Goal: Connect with others: Connect with other users

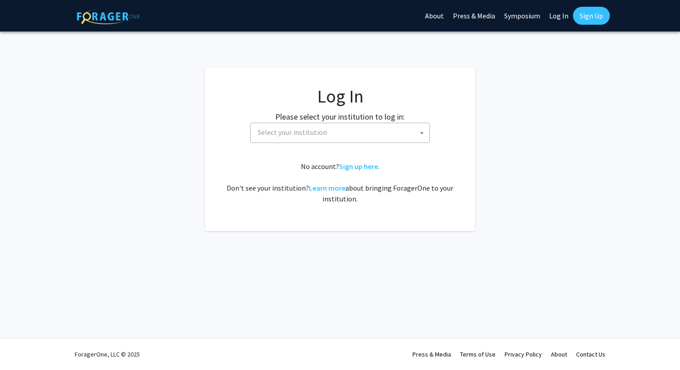
select select
click at [359, 143] on fg-card-body "Log In Please select your institution to log in: Baylor University Brandeis Uni…" at bounding box center [340, 150] width 234 height 128
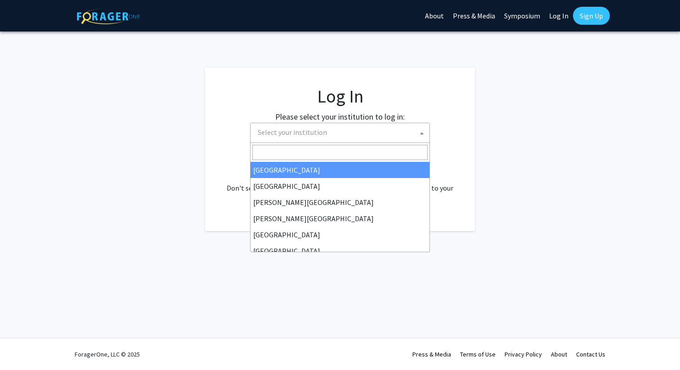
click at [359, 140] on span "Select your institution" at bounding box center [342, 132] width 176 height 18
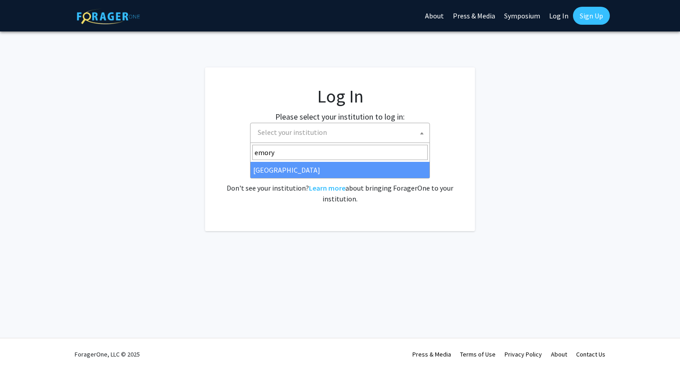
type input "emory"
select select "12"
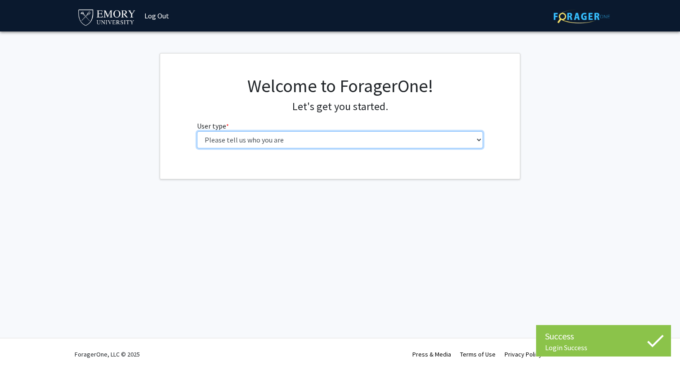
click at [237, 138] on select "Please tell us who you are Undergraduate Student Master's Student Doctoral Cand…" at bounding box center [340, 139] width 287 height 17
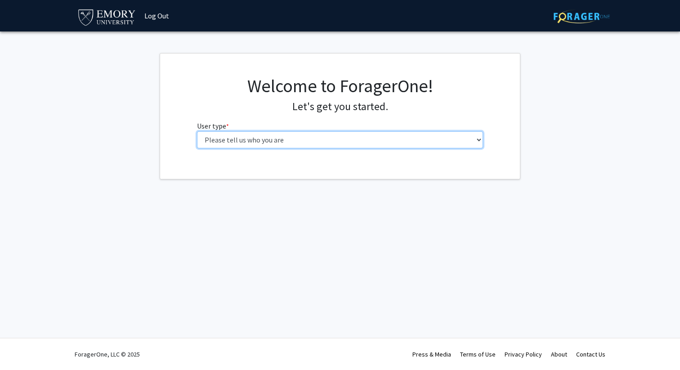
select select "1: undergrad"
click at [197, 131] on select "Please tell us who you are Undergraduate Student Master's Student Doctoral Cand…" at bounding box center [340, 139] width 287 height 17
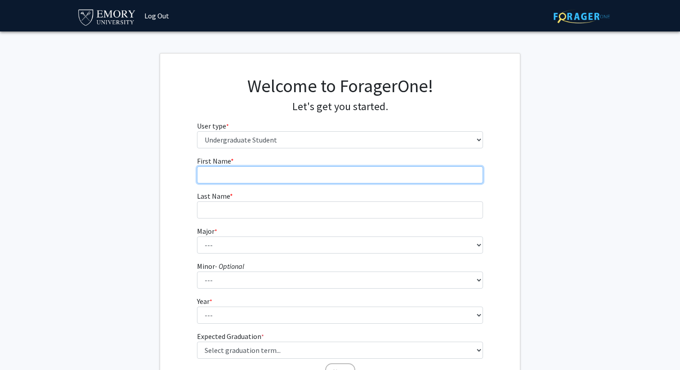
click at [281, 167] on input "First Name * required" at bounding box center [340, 175] width 287 height 17
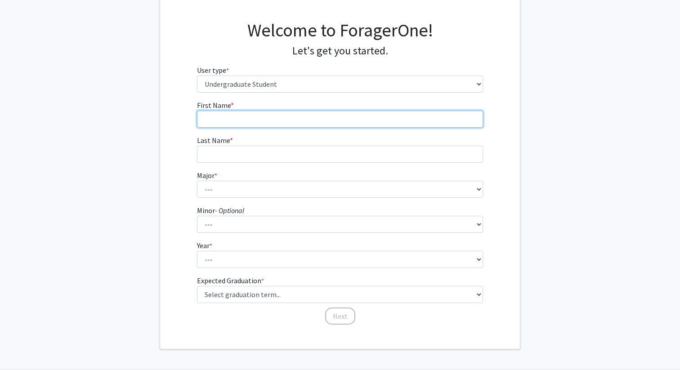
scroll to position [47, 0]
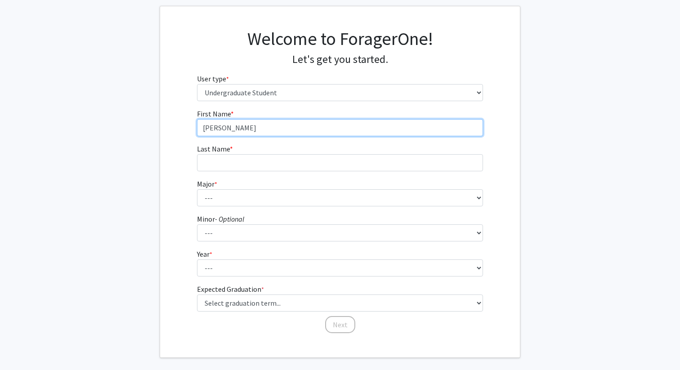
type input "[PERSON_NAME]"
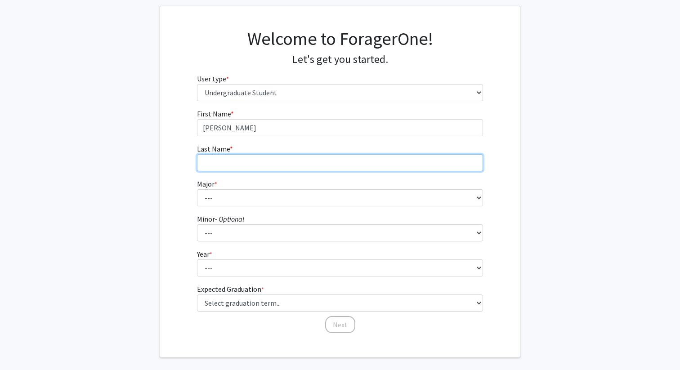
drag, startPoint x: 249, startPoint y: 163, endPoint x: 251, endPoint y: 146, distance: 16.7
click at [249, 163] on input "Last Name * required" at bounding box center [340, 162] width 287 height 17
type input "[PERSON_NAME]"
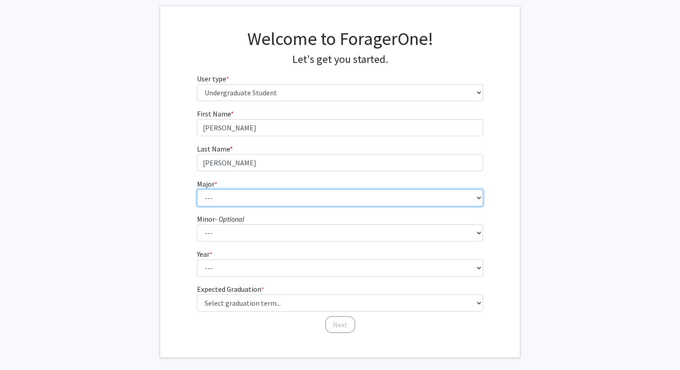
click at [236, 193] on select "--- Accounting African American Studies African Studies American Studies Analyt…" at bounding box center [340, 197] width 287 height 17
select select "16: 977"
click at [197, 189] on select "--- Accounting African American Studies African Studies American Studies Analyt…" at bounding box center [340, 197] width 287 height 17
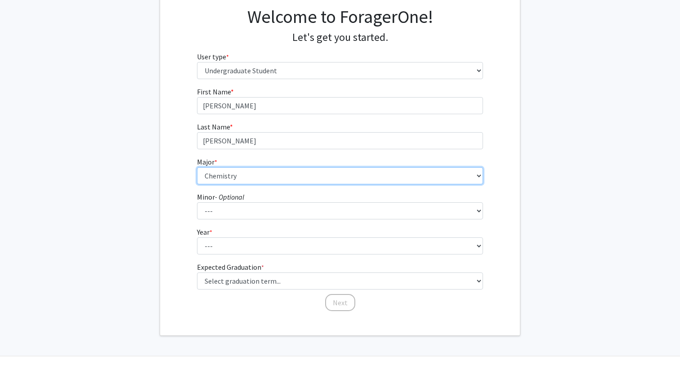
scroll to position [87, 0]
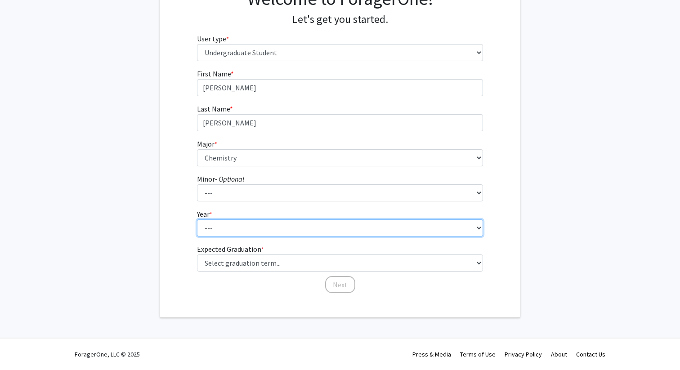
click at [232, 231] on select "--- First-year Sophomore Junior Senior Postbaccalaureate Certificate" at bounding box center [340, 228] width 287 height 17
select select "1: first-year"
click at [197, 220] on select "--- First-year Sophomore Junior Senior Postbaccalaureate Certificate" at bounding box center [340, 228] width 287 height 17
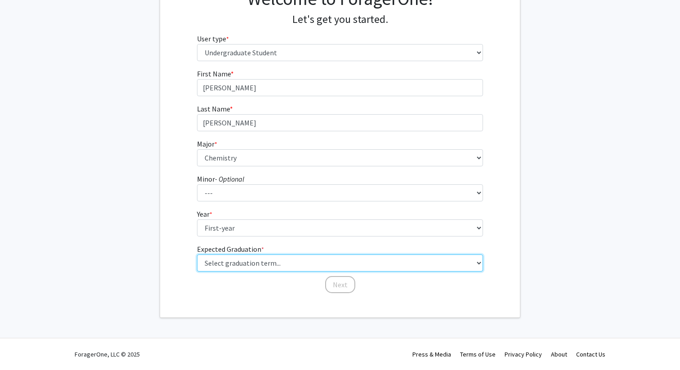
click at [231, 261] on select "Select graduation term... Spring 2025 Summer 2025 Fall 2025 Winter 2025 Spring …" at bounding box center [340, 263] width 287 height 17
select select "17: spring_2029"
click at [197, 255] on select "Select graduation term... Spring 2025 Summer 2025 Fall 2025 Winter 2025 Spring …" at bounding box center [340, 263] width 287 height 17
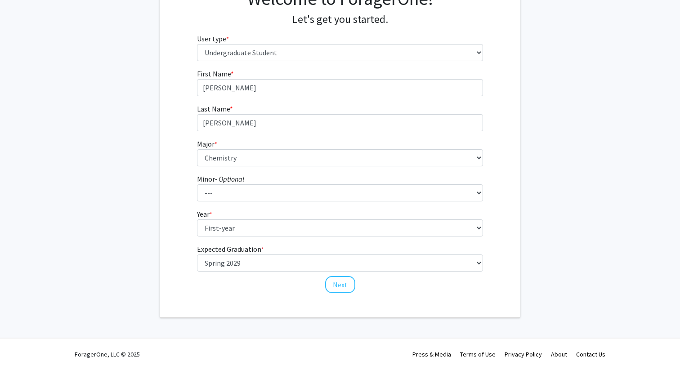
click at [188, 286] on div "First Name * required [PERSON_NAME] Last Name * required [PERSON_NAME] Major * …" at bounding box center [340, 181] width 360 height 226
click at [337, 285] on button "Next" at bounding box center [340, 284] width 30 height 17
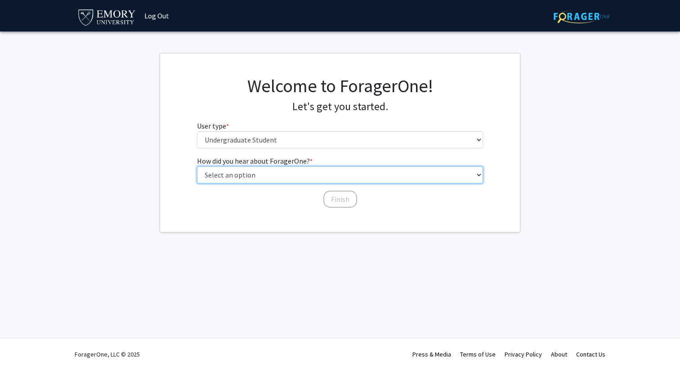
click at [316, 176] on select "Select an option Peer/student recommendation Faculty/staff recommendation Unive…" at bounding box center [340, 175] width 287 height 17
select select "3: university_website"
click at [197, 167] on select "Select an option Peer/student recommendation Faculty/staff recommendation Unive…" at bounding box center [340, 175] width 287 height 17
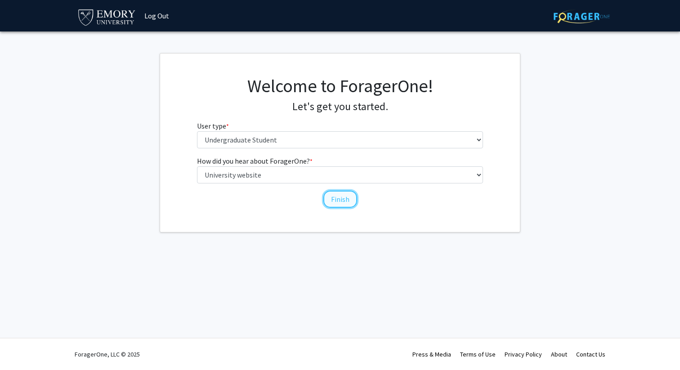
click at [333, 199] on button "Finish" at bounding box center [341, 199] width 34 height 17
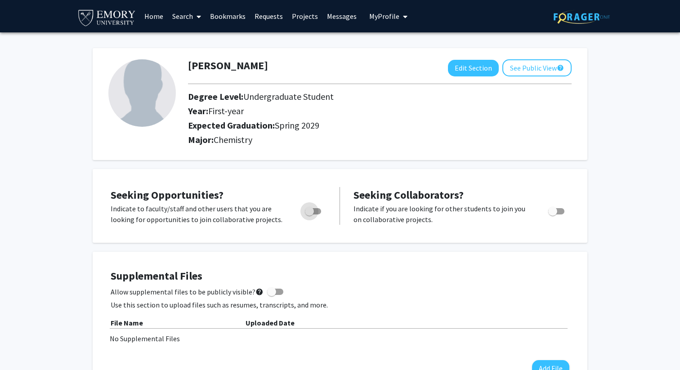
click at [320, 209] on span "Toggle" at bounding box center [313, 211] width 16 height 6
click at [310, 215] on input "Are you actively seeking opportunities?" at bounding box center [309, 215] width 0 height 0
checkbox input "true"
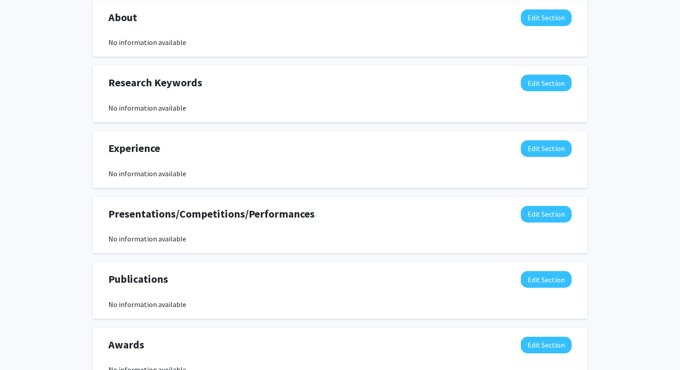
scroll to position [410, 0]
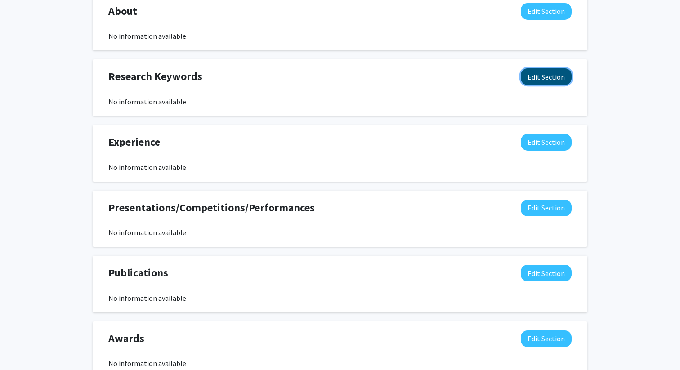
click at [545, 75] on button "Edit Section" at bounding box center [546, 76] width 51 height 17
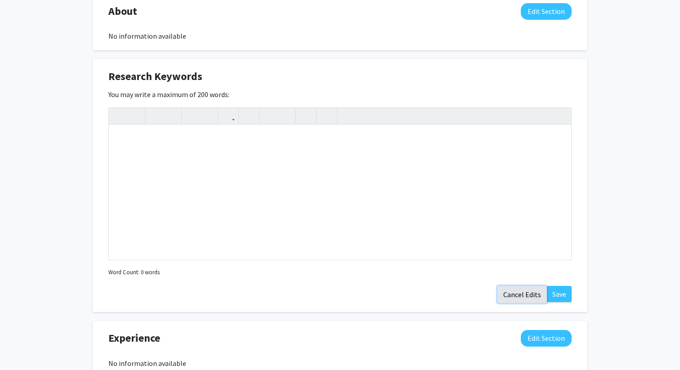
click at [517, 295] on button "Cancel Edits" at bounding box center [523, 294] width 50 height 17
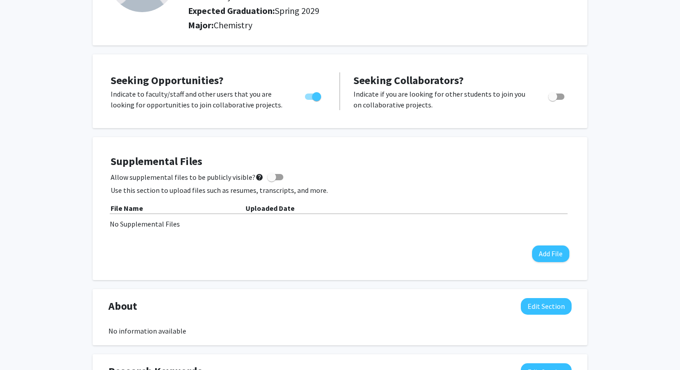
scroll to position [0, 0]
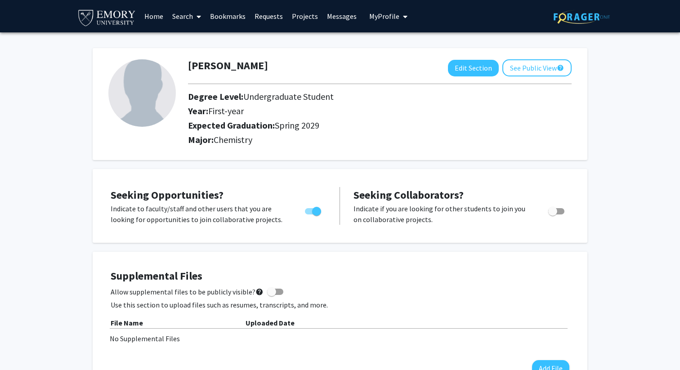
click at [193, 18] on link "Search" at bounding box center [187, 16] width 38 height 32
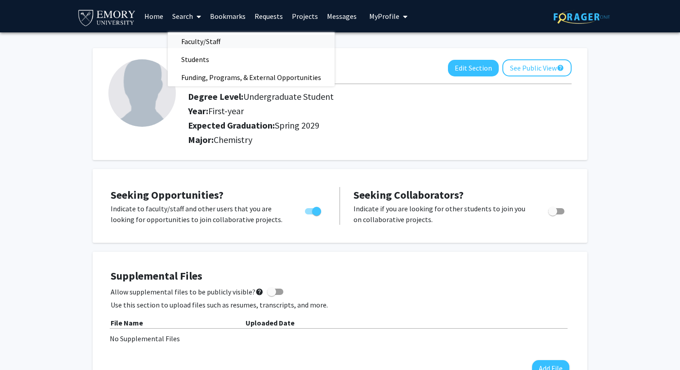
click at [210, 43] on span "Faculty/Staff" at bounding box center [201, 41] width 66 height 18
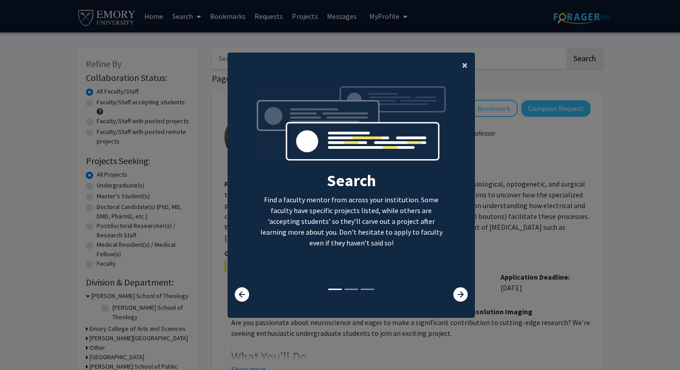
click at [464, 62] on span "×" at bounding box center [465, 65] width 6 height 14
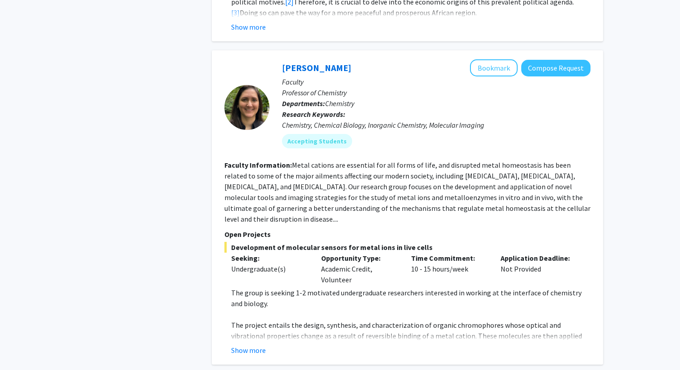
scroll to position [695, 0]
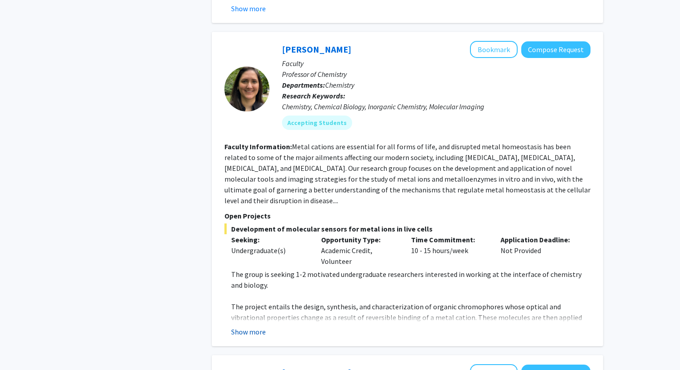
click at [253, 327] on button "Show more" at bounding box center [248, 332] width 35 height 11
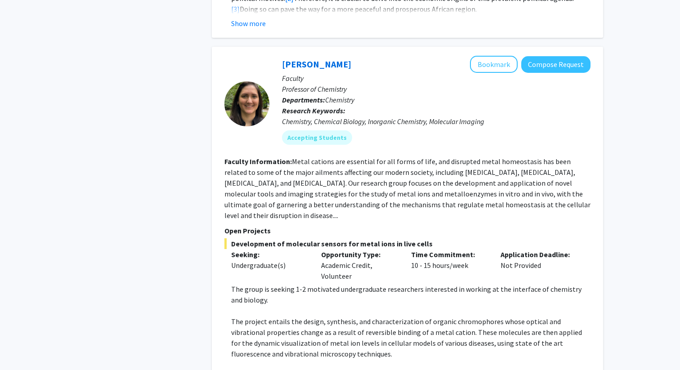
scroll to position [667, 0]
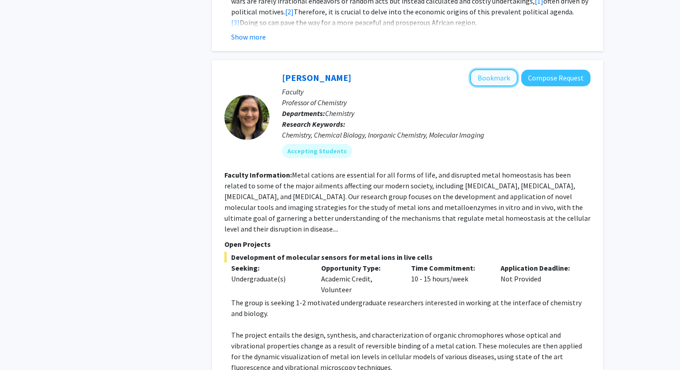
click at [497, 69] on button "Bookmark" at bounding box center [494, 77] width 48 height 17
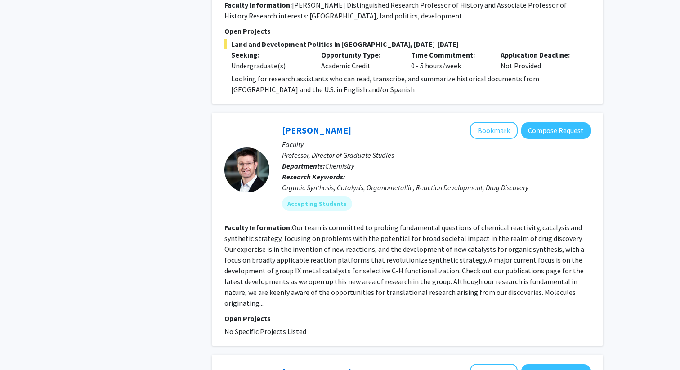
scroll to position [2296, 0]
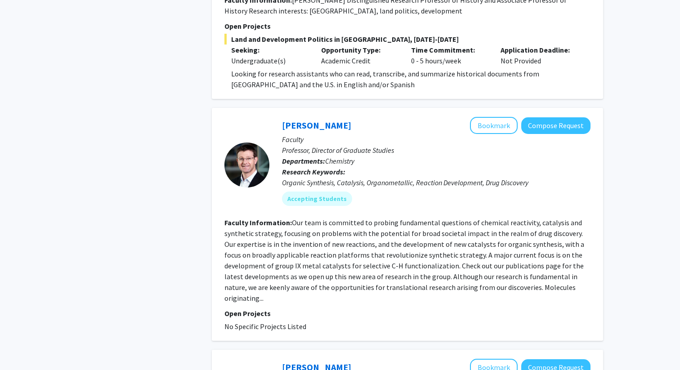
click at [346, 252] on fg-read-more "Our team is committed to probing fundamental questions of chemical reactivity, …" at bounding box center [405, 260] width 360 height 85
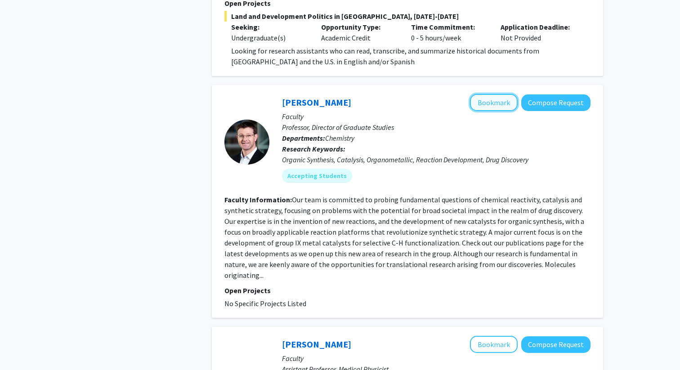
click at [491, 94] on button "Bookmark" at bounding box center [494, 102] width 48 height 17
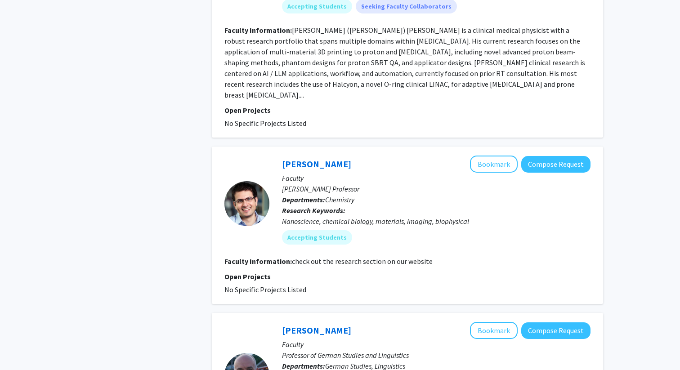
scroll to position [2755, 0]
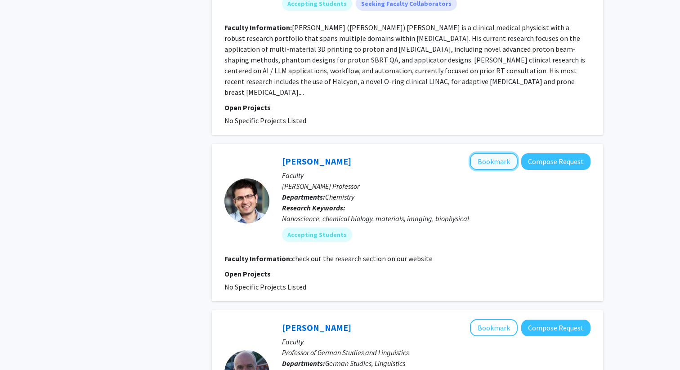
click at [499, 153] on button "Bookmark" at bounding box center [494, 161] width 48 height 17
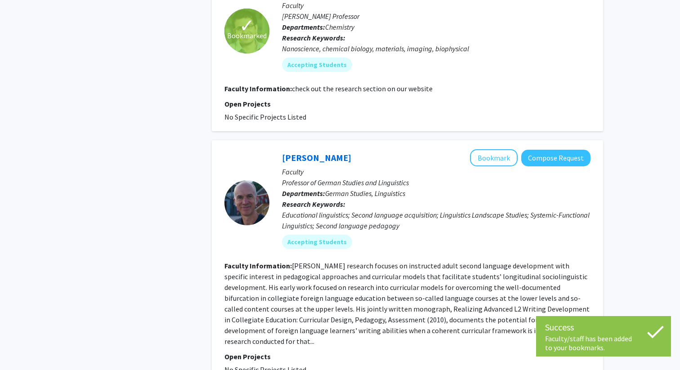
scroll to position [2985, 0]
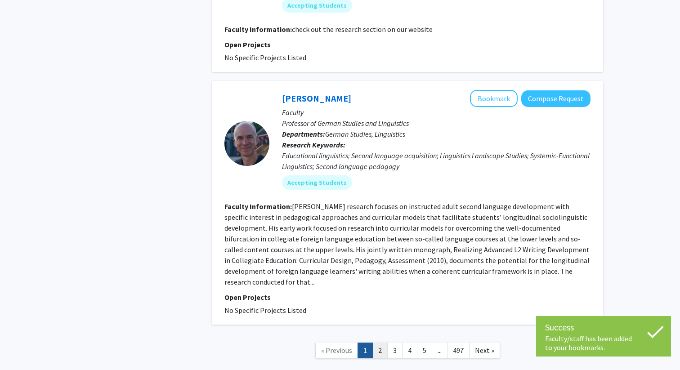
click at [383, 343] on link "2" at bounding box center [380, 351] width 15 height 16
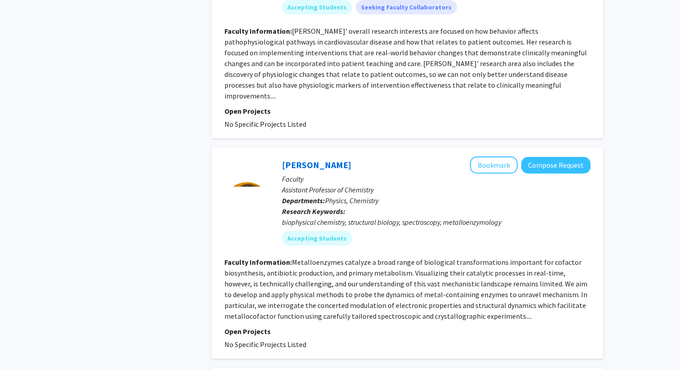
scroll to position [530, 0]
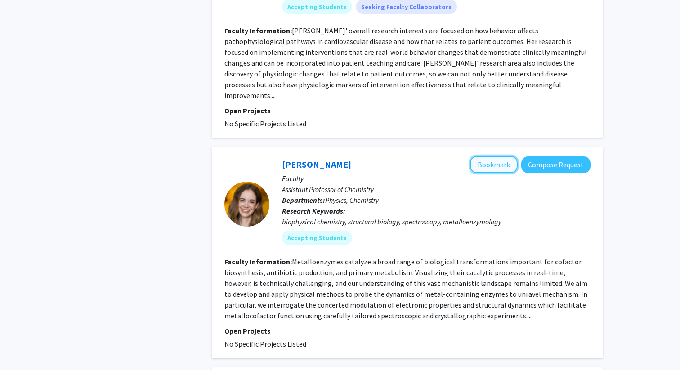
click at [497, 156] on button "Bookmark" at bounding box center [494, 164] width 48 height 17
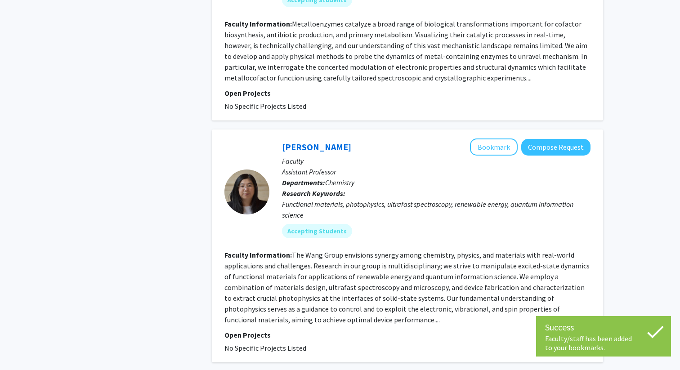
scroll to position [769, 0]
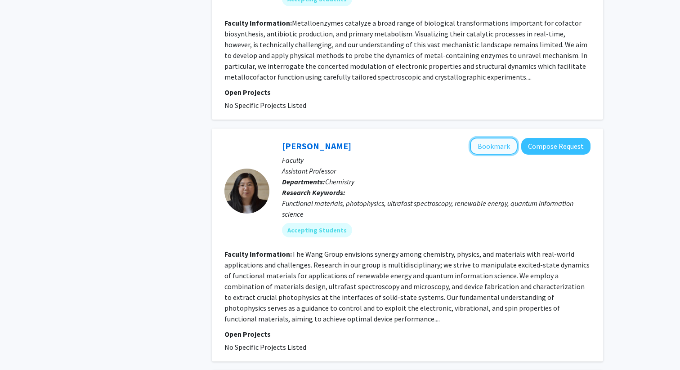
click at [498, 139] on button "Bookmark" at bounding box center [494, 146] width 48 height 17
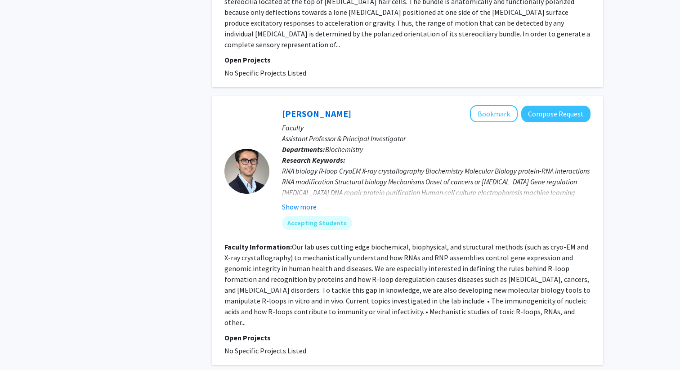
scroll to position [2021, 0]
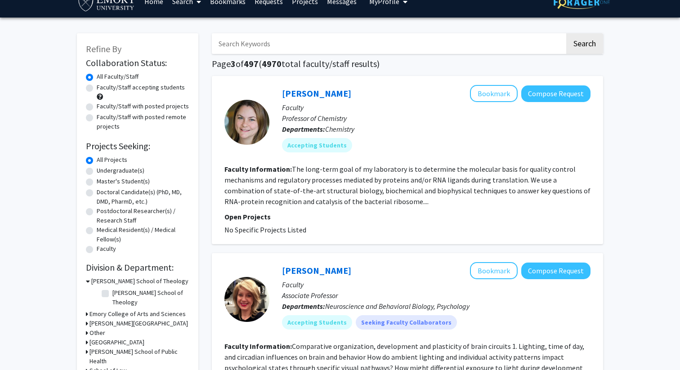
scroll to position [14, 0]
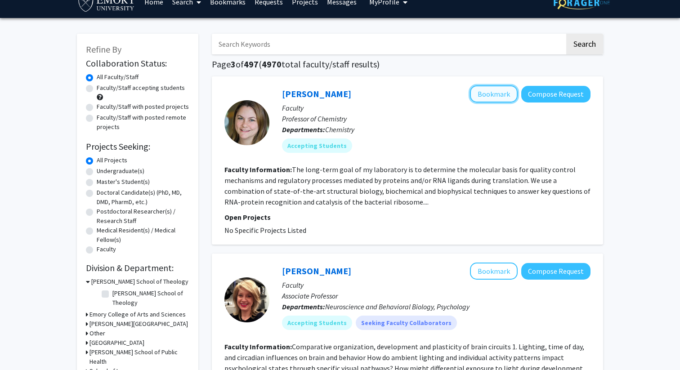
click at [491, 94] on button "Bookmark" at bounding box center [494, 94] width 48 height 17
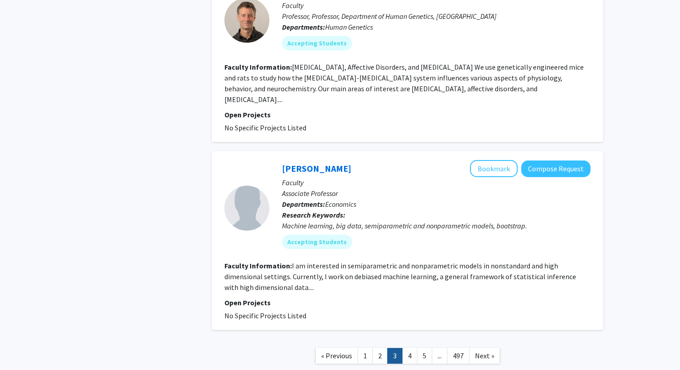
scroll to position [1724, 0]
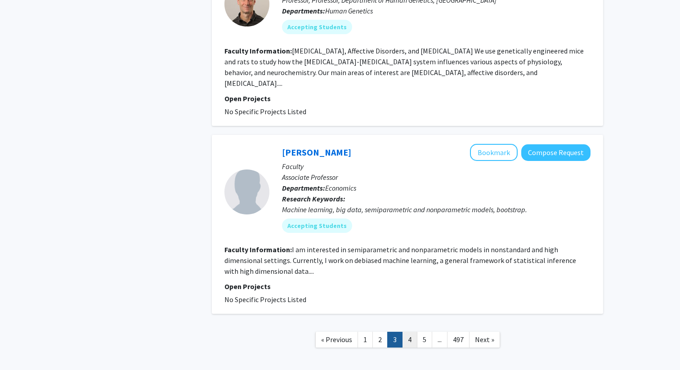
click at [410, 332] on link "4" at bounding box center [409, 340] width 15 height 16
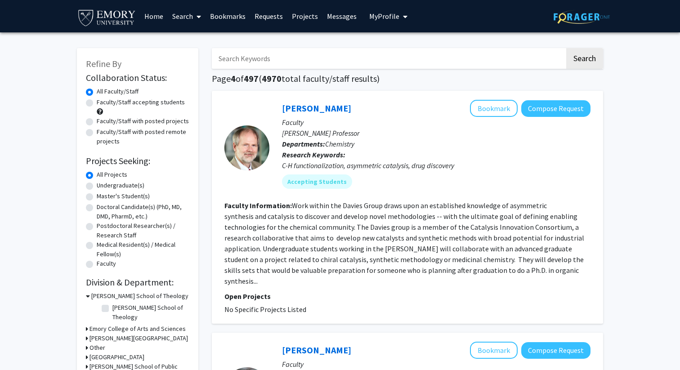
scroll to position [13, 0]
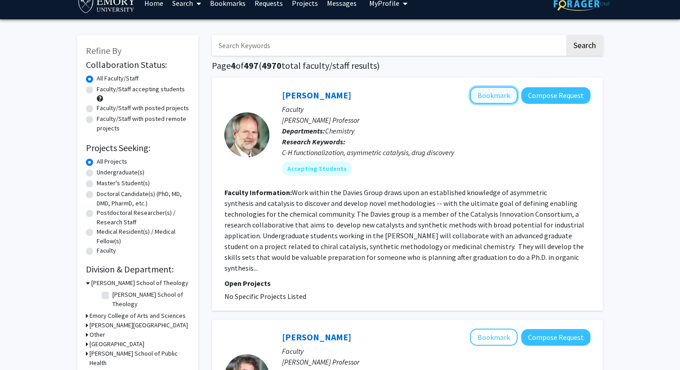
click at [486, 97] on button "Bookmark" at bounding box center [494, 95] width 48 height 17
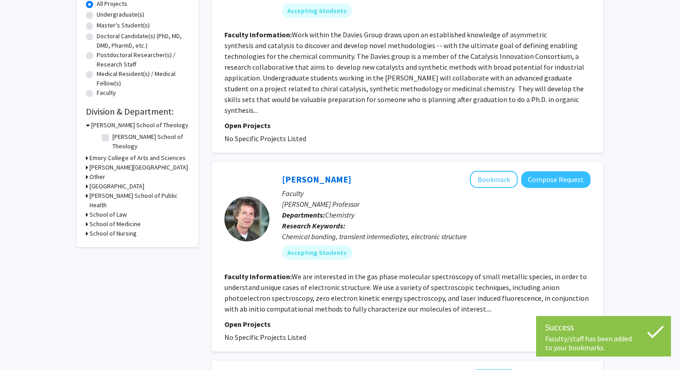
scroll to position [183, 0]
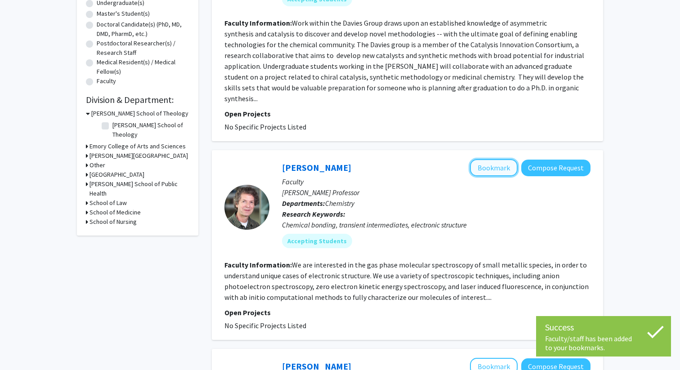
click at [479, 159] on button "Bookmark" at bounding box center [494, 167] width 48 height 17
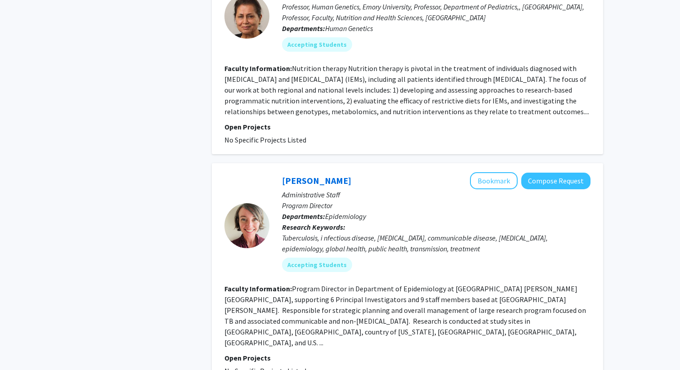
scroll to position [2128, 0]
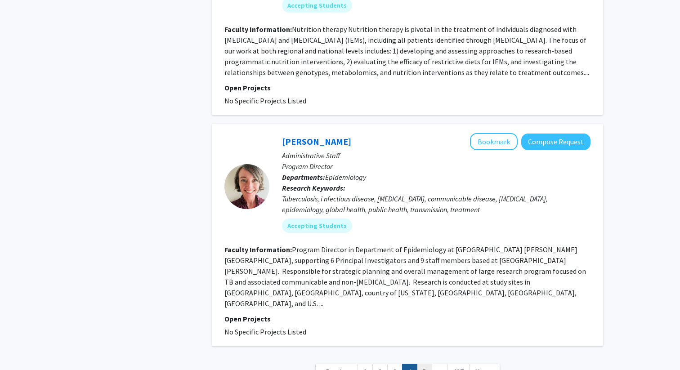
click at [420, 365] on link "5" at bounding box center [424, 373] width 15 height 16
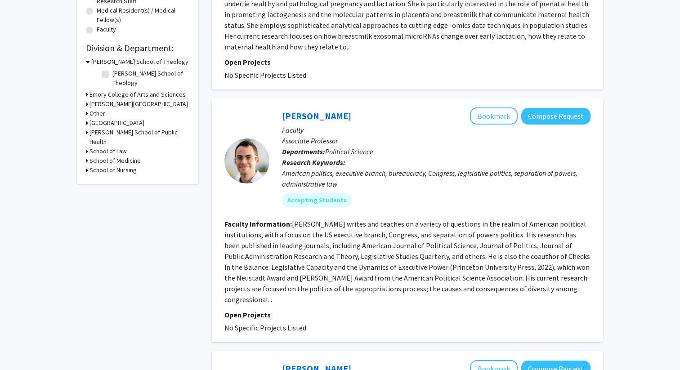
scroll to position [255, 0]
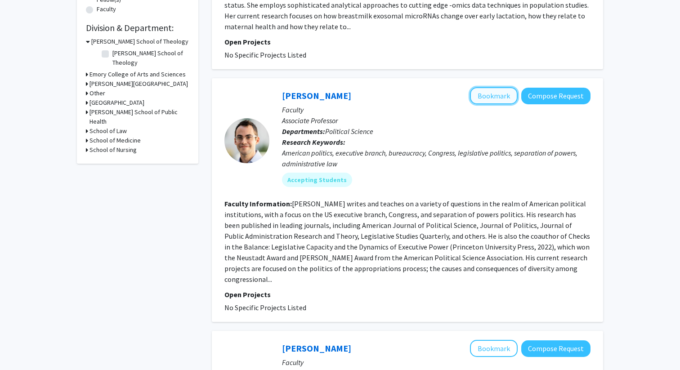
click at [502, 87] on button "Bookmark" at bounding box center [494, 95] width 48 height 17
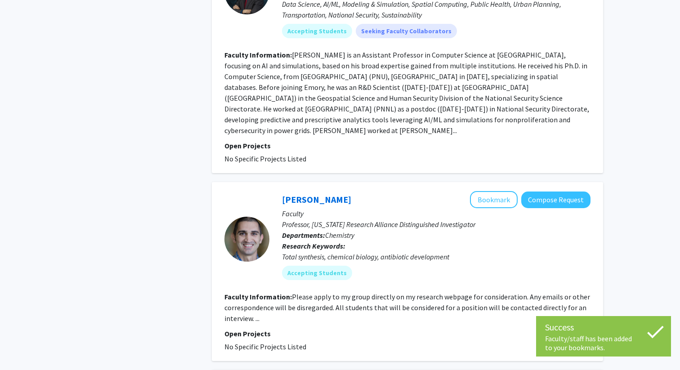
scroll to position [915, 0]
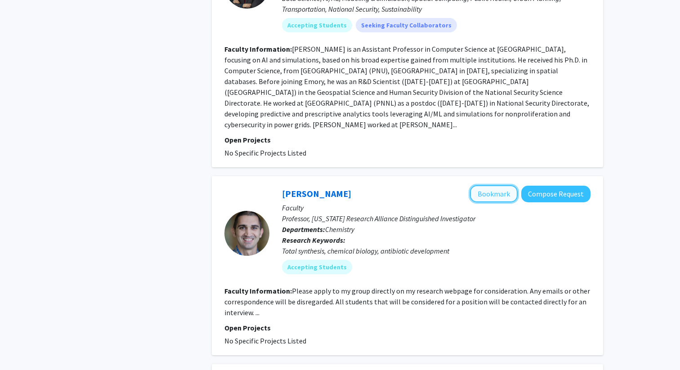
click at [489, 185] on button "Bookmark" at bounding box center [494, 193] width 48 height 17
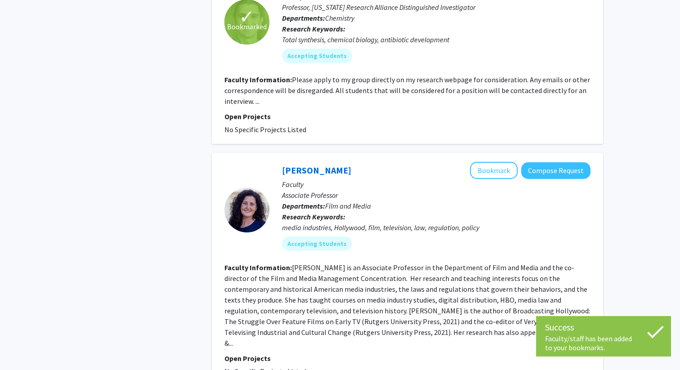
scroll to position [1126, 0]
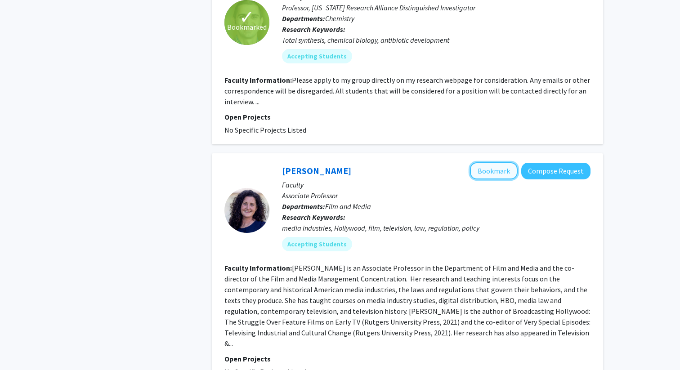
click at [506, 162] on button "Bookmark" at bounding box center [494, 170] width 48 height 17
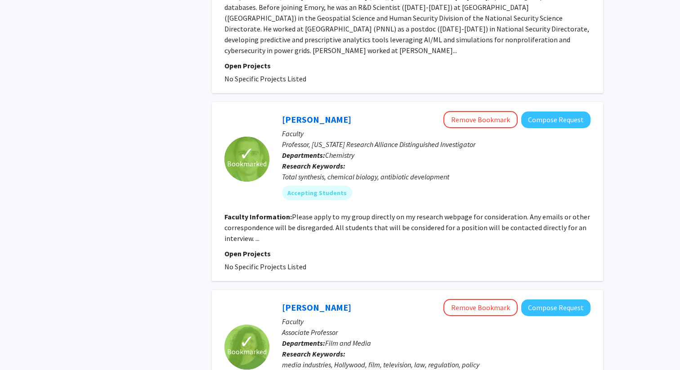
scroll to position [985, 0]
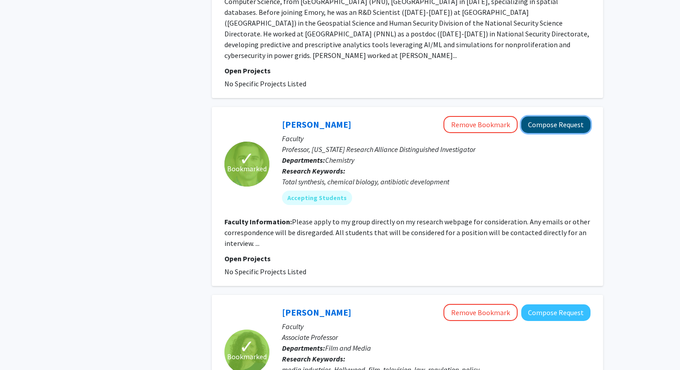
click at [559, 117] on button "Compose Request" at bounding box center [556, 125] width 69 height 17
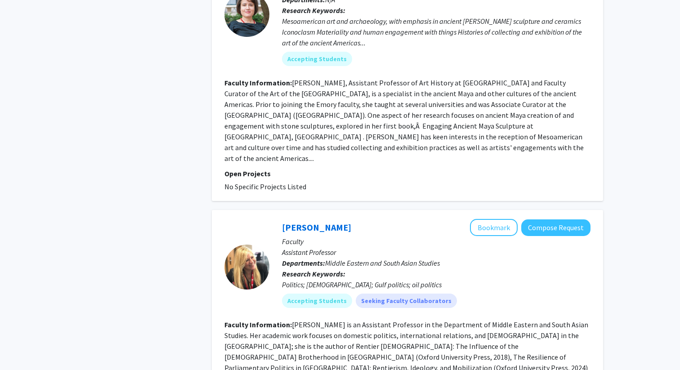
scroll to position [2084, 0]
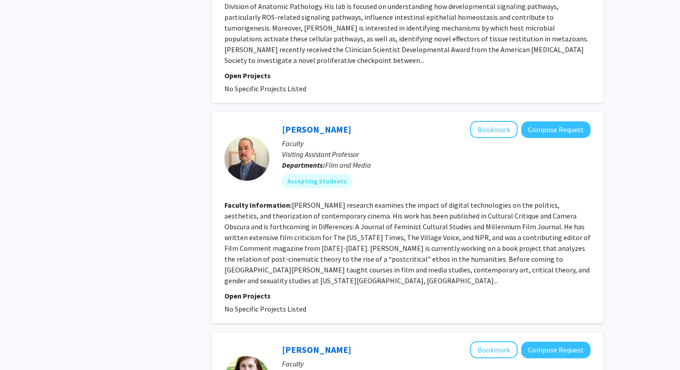
scroll to position [591, 0]
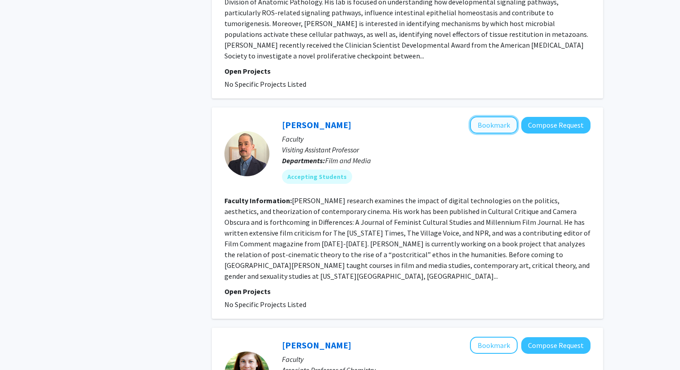
click at [497, 117] on button "Bookmark" at bounding box center [494, 125] width 48 height 17
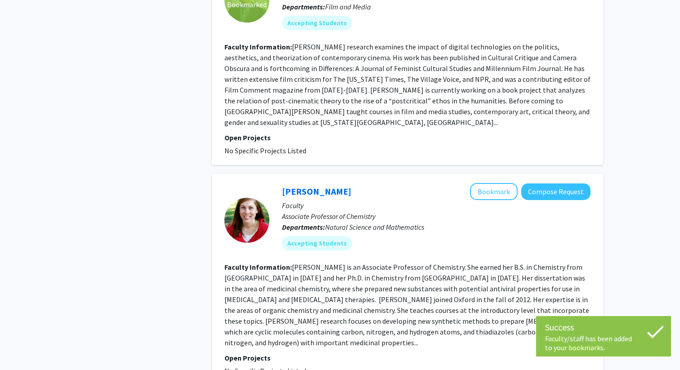
scroll to position [772, 0]
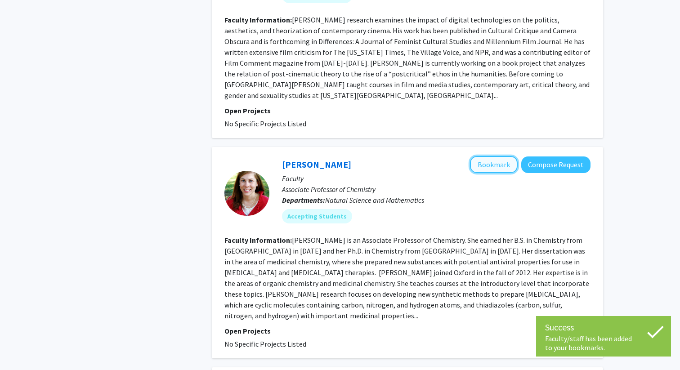
click at [482, 156] on button "Bookmark" at bounding box center [494, 164] width 48 height 17
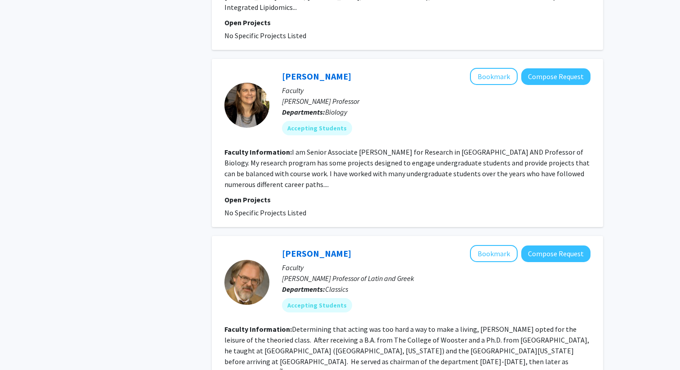
scroll to position [1301, 0]
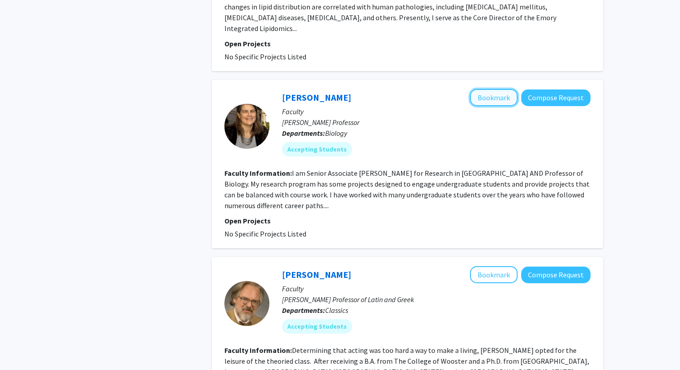
click at [491, 89] on button "Bookmark" at bounding box center [494, 97] width 48 height 17
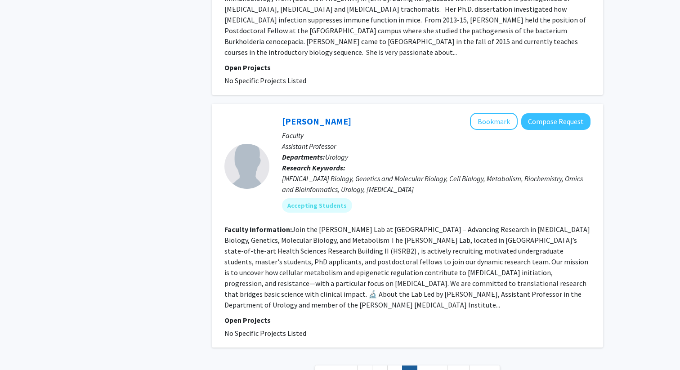
scroll to position [1897, 0]
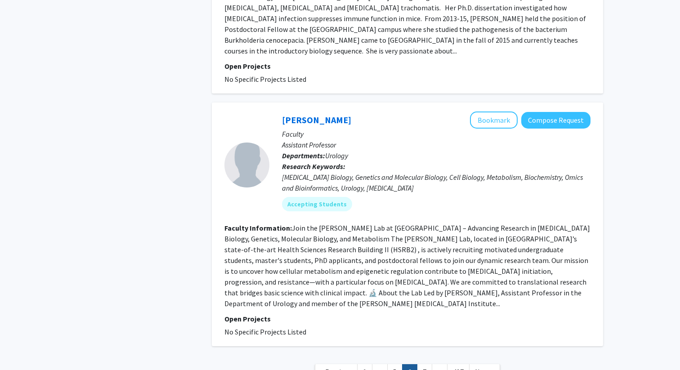
click at [433, 365] on link "..." at bounding box center [440, 373] width 16 height 16
click at [427, 365] on link "7" at bounding box center [424, 373] width 15 height 16
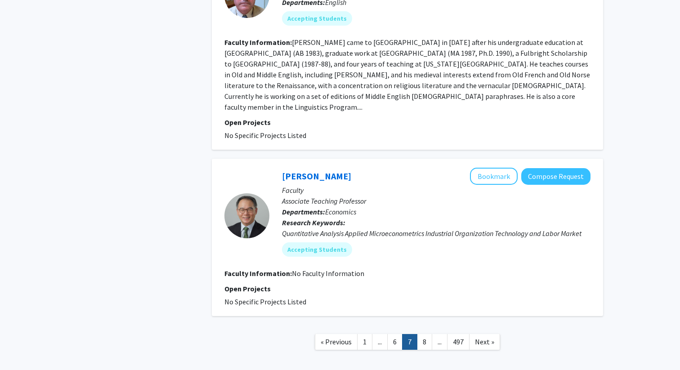
scroll to position [1638, 0]
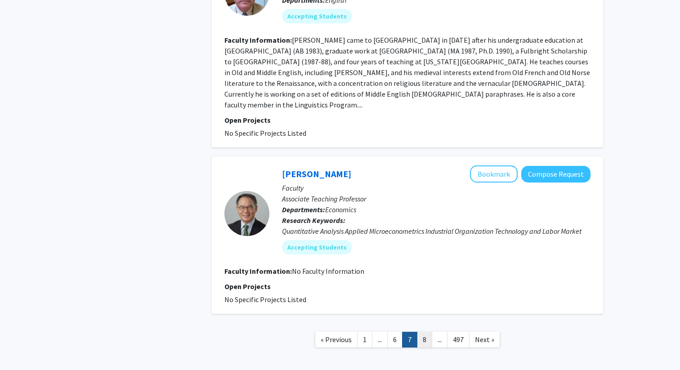
click at [423, 332] on link "8" at bounding box center [424, 340] width 15 height 16
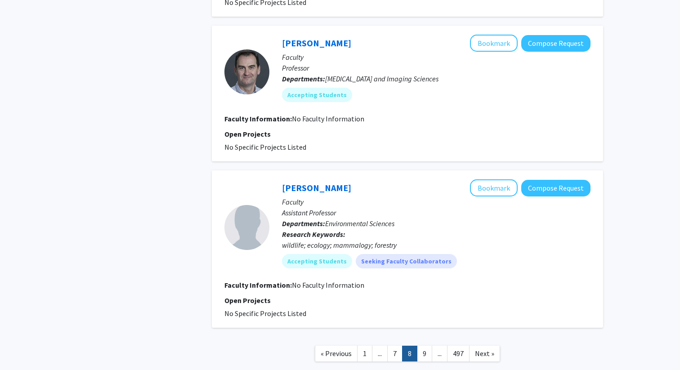
scroll to position [1303, 0]
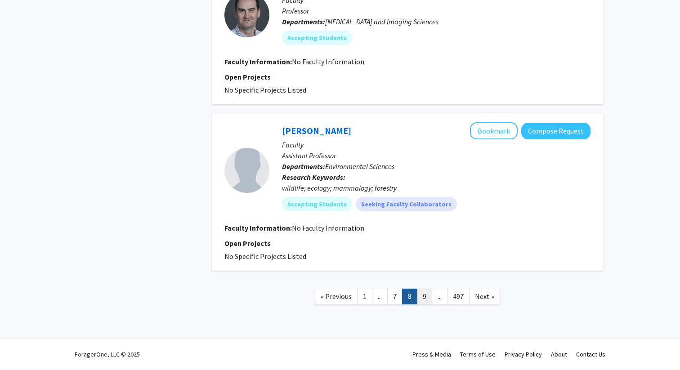
click at [424, 299] on link "9" at bounding box center [424, 297] width 15 height 16
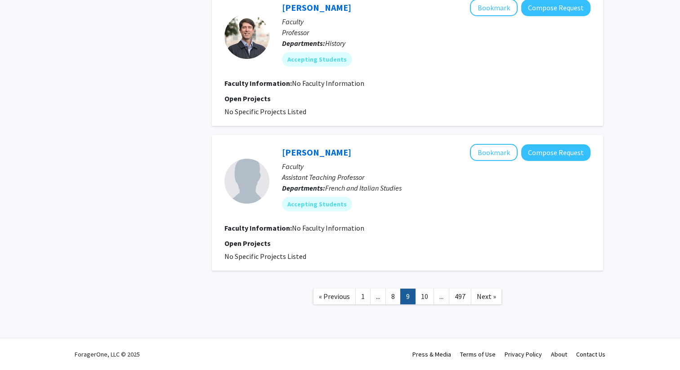
scroll to position [1227, 0]
click at [430, 297] on link "10" at bounding box center [424, 297] width 19 height 16
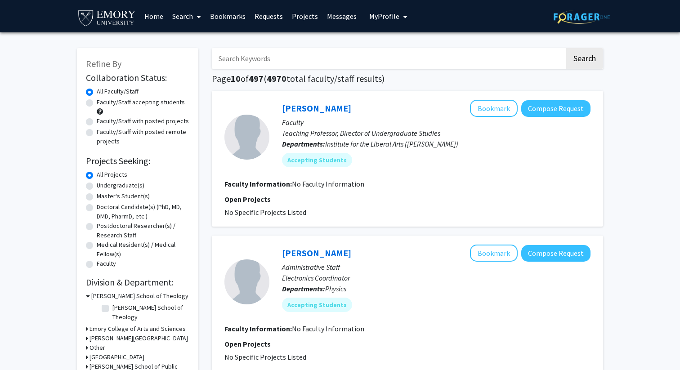
click at [389, 20] on span "My Profile" at bounding box center [384, 16] width 30 height 9
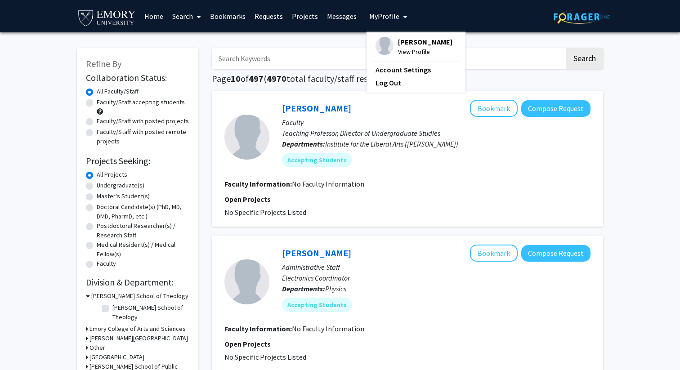
click at [408, 42] on span "[PERSON_NAME]" at bounding box center [425, 42] width 54 height 10
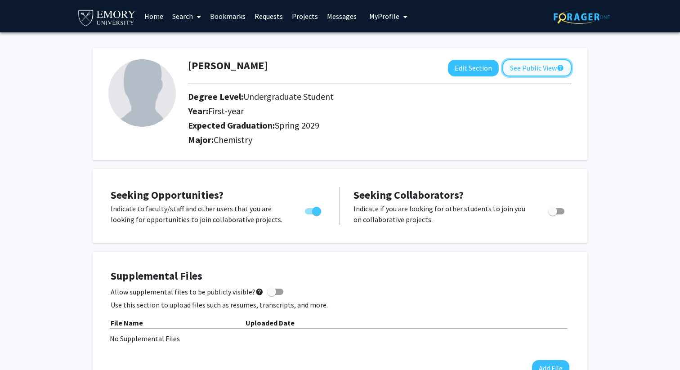
click at [536, 68] on button "See Public View help" at bounding box center [537, 67] width 69 height 17
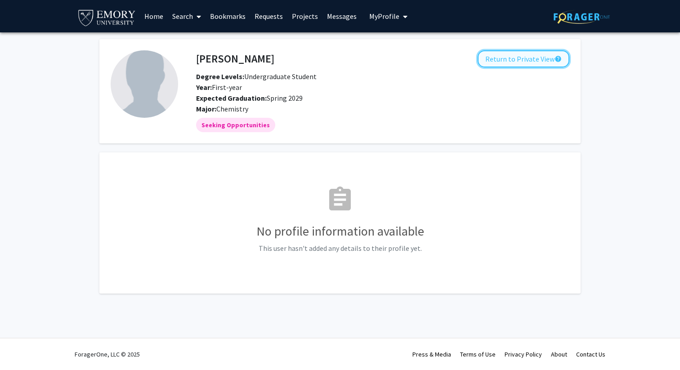
click at [496, 56] on button "Return to Private View help" at bounding box center [524, 58] width 92 height 17
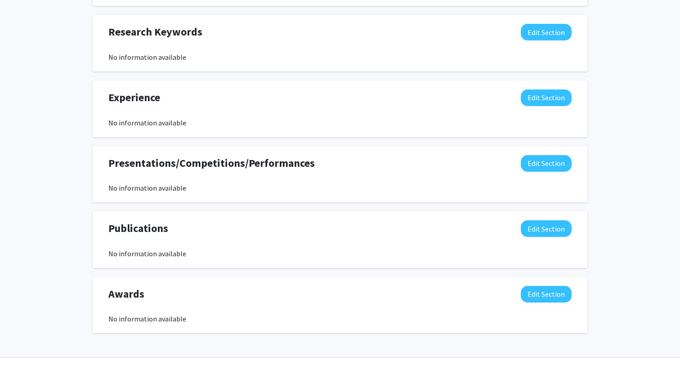
scroll to position [442, 0]
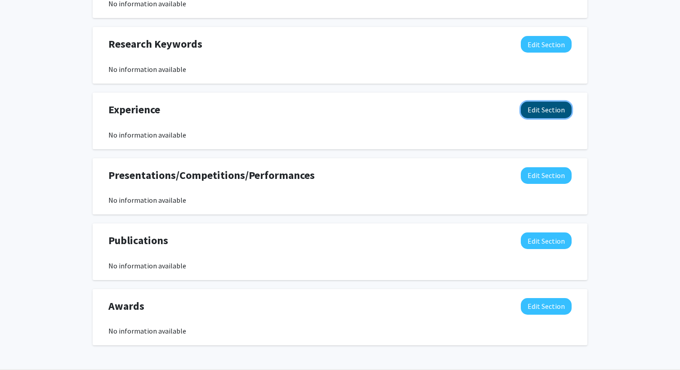
click at [566, 111] on button "Edit Section" at bounding box center [546, 110] width 51 height 17
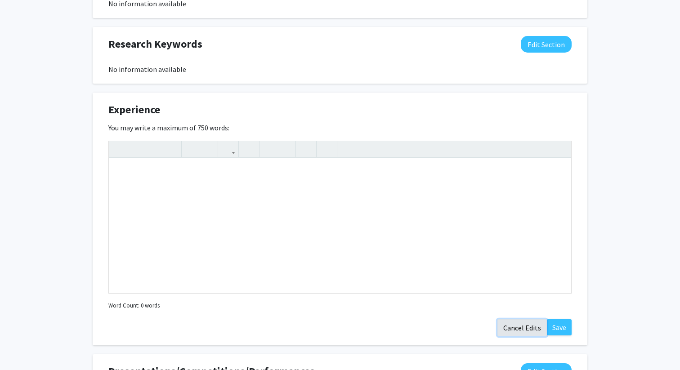
click at [512, 333] on button "Cancel Edits" at bounding box center [523, 328] width 50 height 17
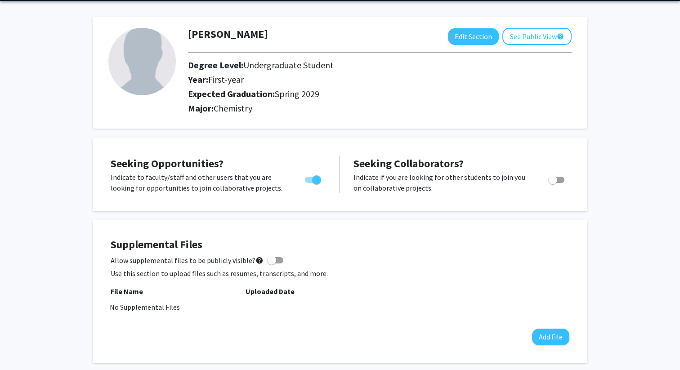
scroll to position [0, 0]
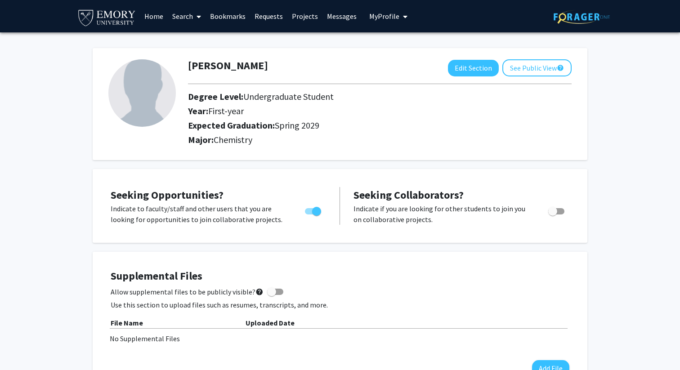
click at [270, 16] on link "Requests" at bounding box center [268, 16] width 37 height 32
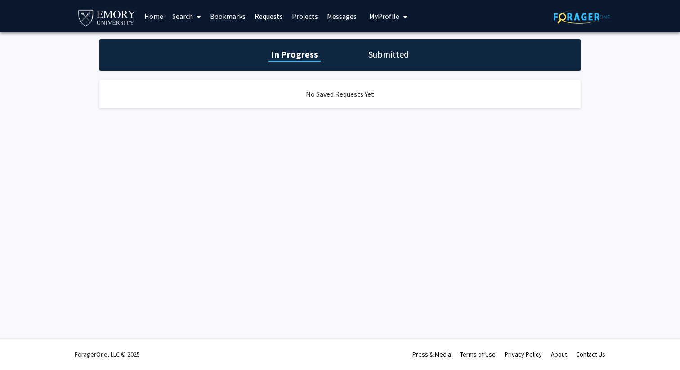
click at [236, 16] on link "Bookmarks" at bounding box center [228, 16] width 45 height 32
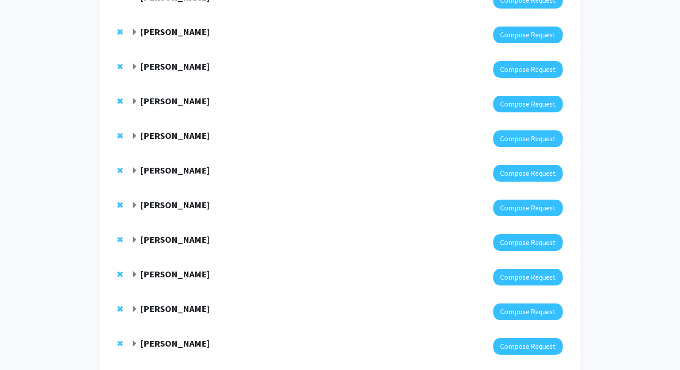
scroll to position [270, 0]
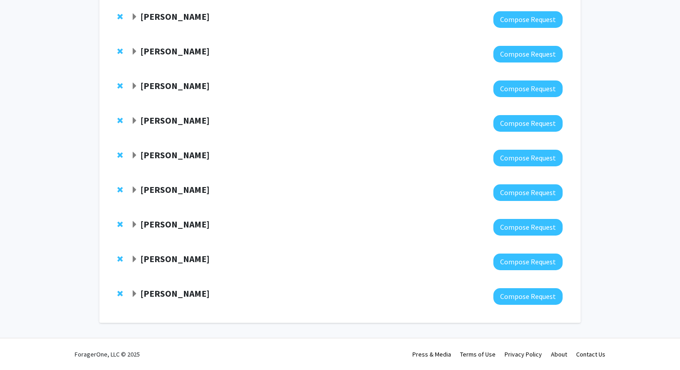
click at [144, 290] on strong "[PERSON_NAME]" at bounding box center [174, 293] width 69 height 11
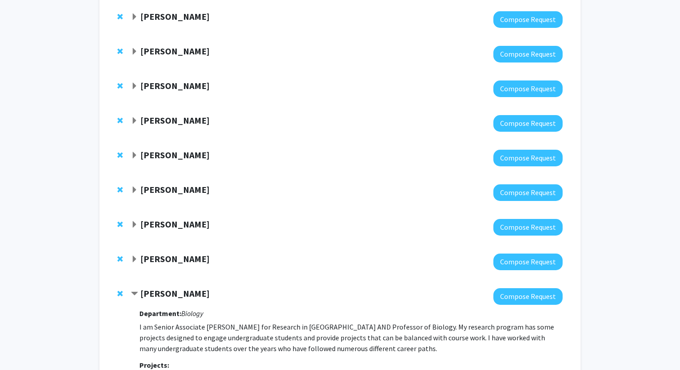
scroll to position [366, 0]
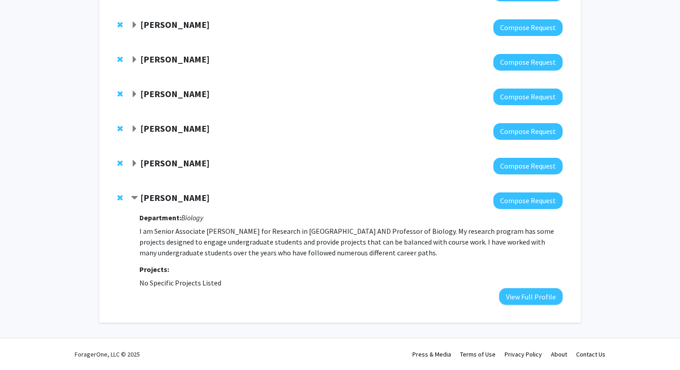
click at [156, 198] on strong "[PERSON_NAME]" at bounding box center [174, 197] width 69 height 11
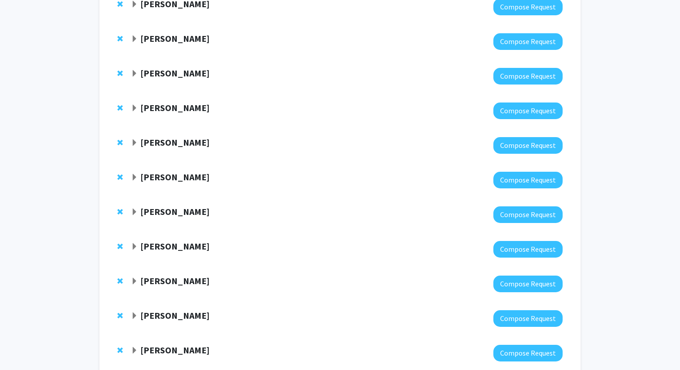
scroll to position [0, 0]
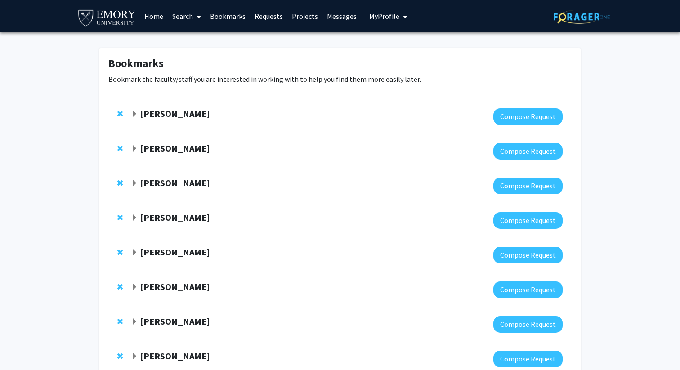
click at [173, 115] on strong "[PERSON_NAME]" at bounding box center [174, 113] width 69 height 11
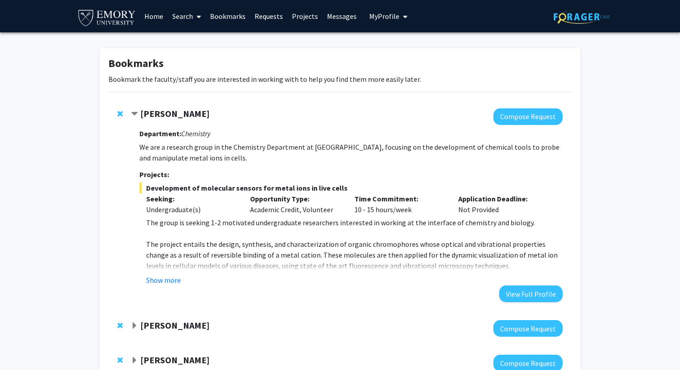
scroll to position [15, 0]
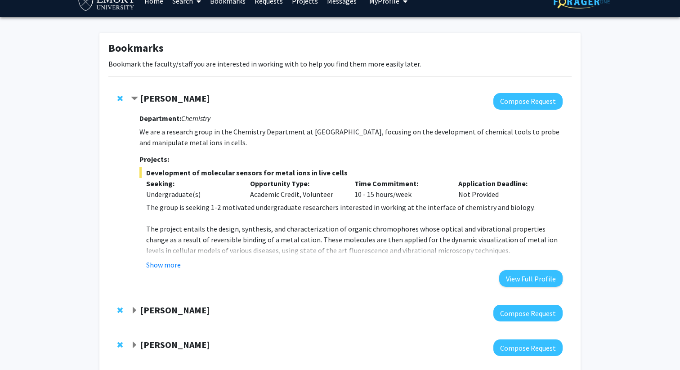
click at [168, 99] on strong "[PERSON_NAME]" at bounding box center [174, 98] width 69 height 11
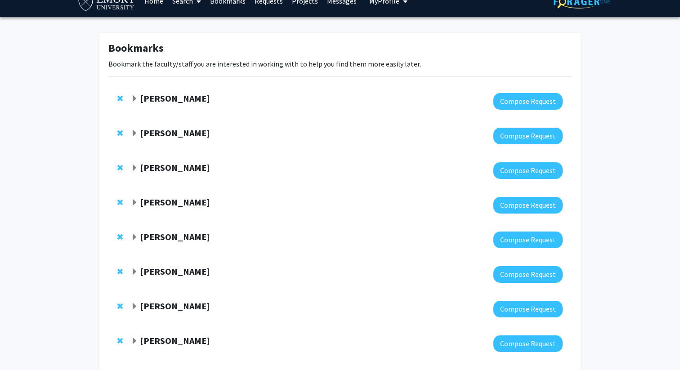
click at [168, 99] on strong "[PERSON_NAME]" at bounding box center [174, 98] width 69 height 11
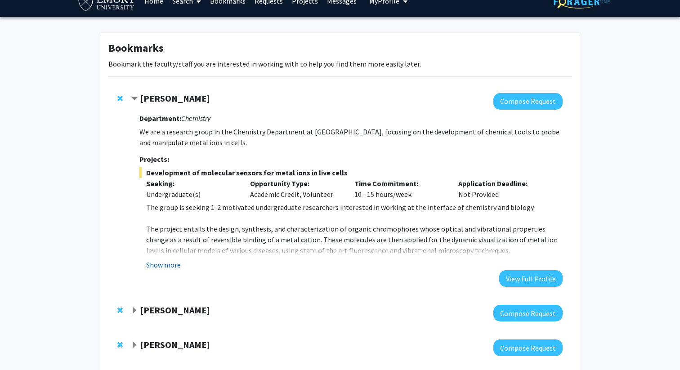
click at [171, 266] on button "Show more" at bounding box center [163, 265] width 35 height 11
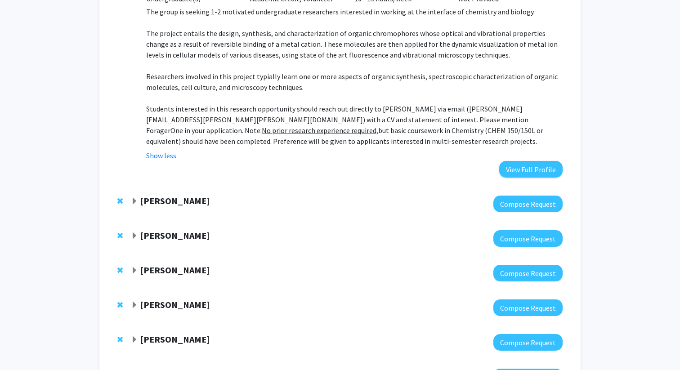
scroll to position [240, 0]
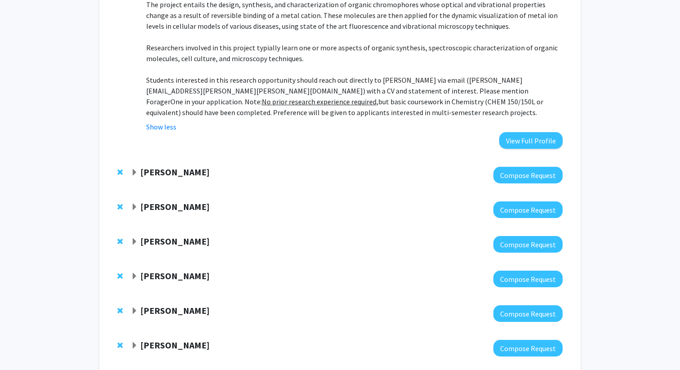
click at [161, 171] on strong "[PERSON_NAME]" at bounding box center [174, 172] width 69 height 11
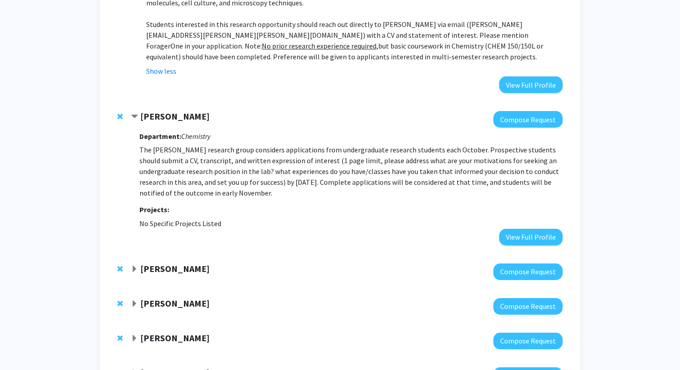
scroll to position [299, 0]
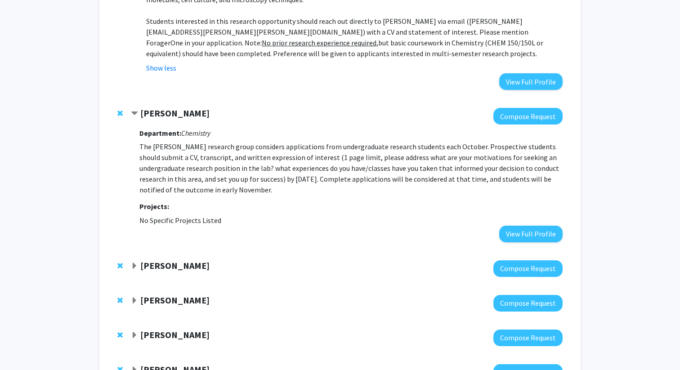
click at [174, 268] on strong "[PERSON_NAME]" at bounding box center [174, 265] width 69 height 11
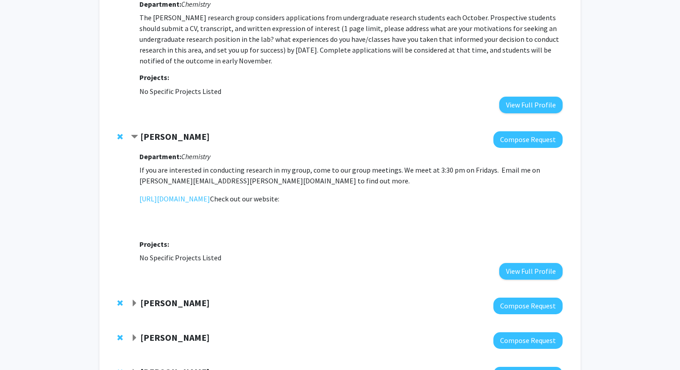
scroll to position [437, 0]
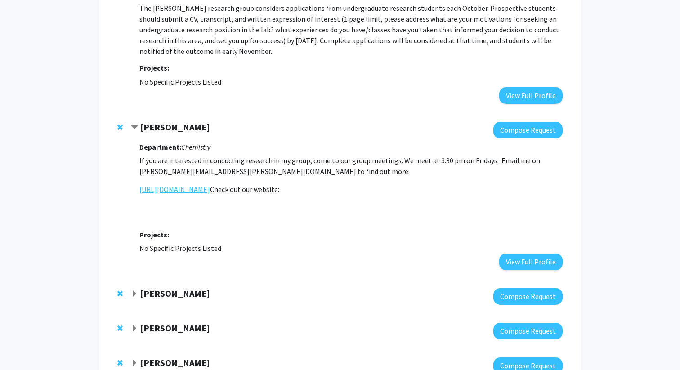
click at [210, 189] on link "[URL][DOMAIN_NAME]" at bounding box center [175, 189] width 71 height 11
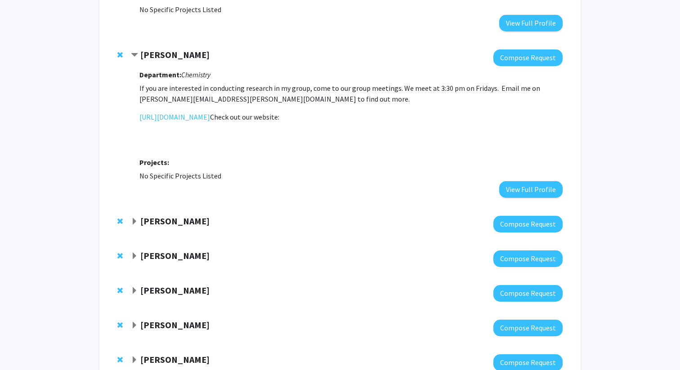
scroll to position [514, 0]
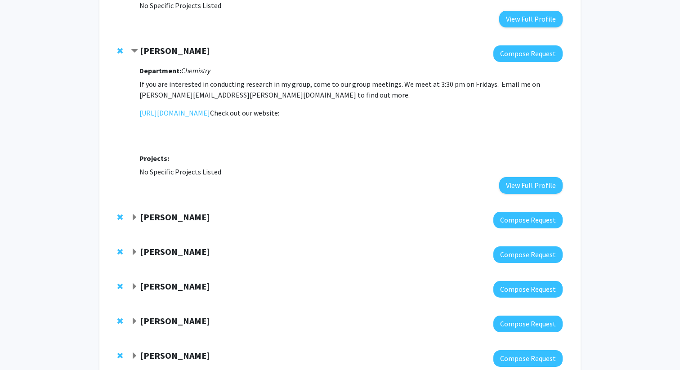
click at [146, 220] on strong "[PERSON_NAME]" at bounding box center [174, 217] width 69 height 11
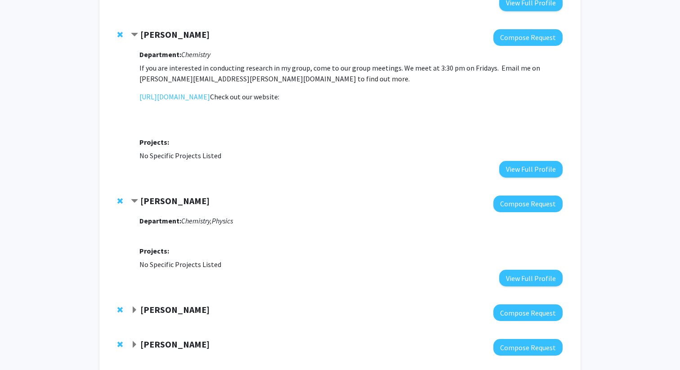
scroll to position [531, 0]
click at [163, 198] on strong "[PERSON_NAME]" at bounding box center [174, 200] width 69 height 11
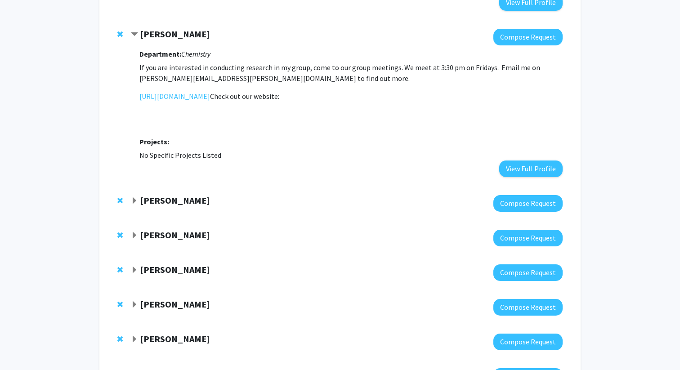
click at [164, 233] on strong "[PERSON_NAME]" at bounding box center [174, 235] width 69 height 11
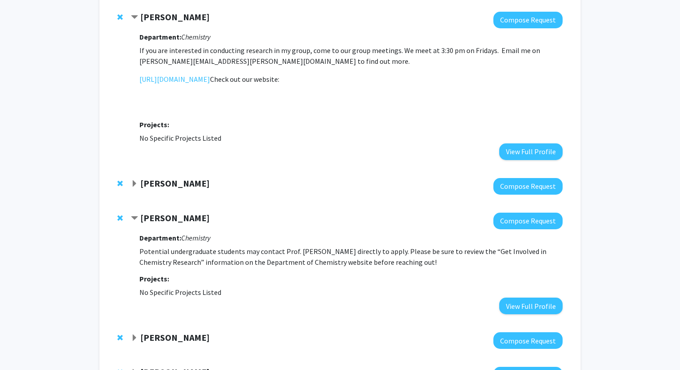
scroll to position [548, 0]
click at [165, 220] on strong "[PERSON_NAME]" at bounding box center [174, 217] width 69 height 11
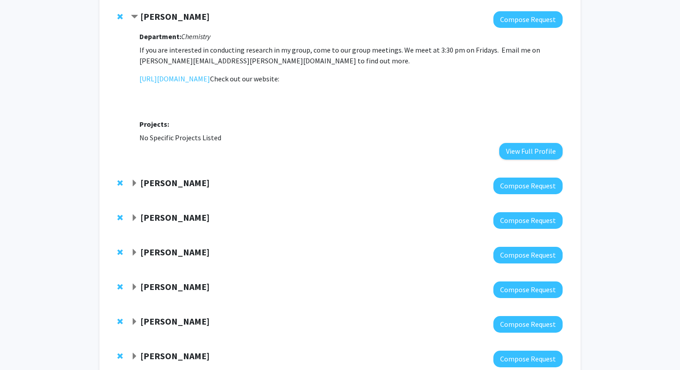
click at [171, 250] on strong "[PERSON_NAME]" at bounding box center [174, 252] width 69 height 11
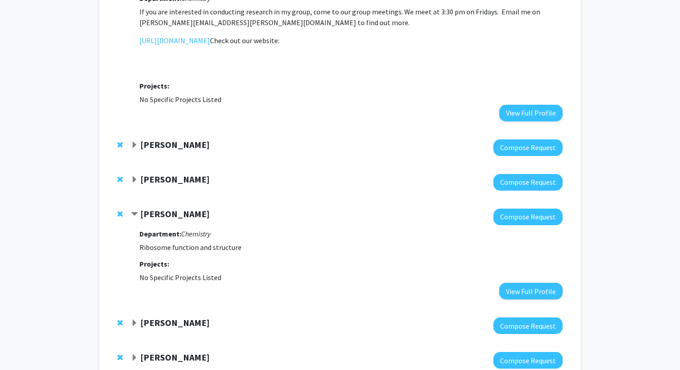
scroll to position [595, 0]
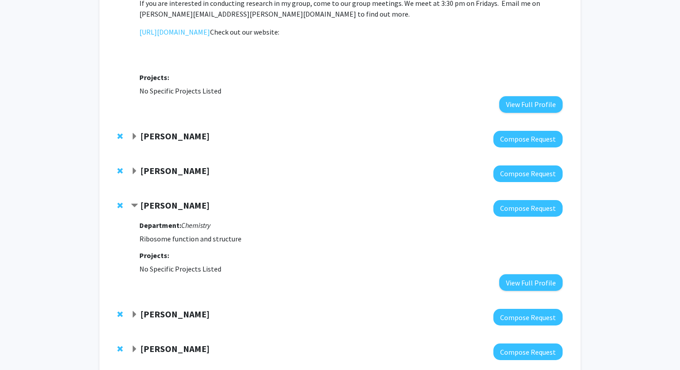
click at [179, 210] on strong "[PERSON_NAME]" at bounding box center [174, 205] width 69 height 11
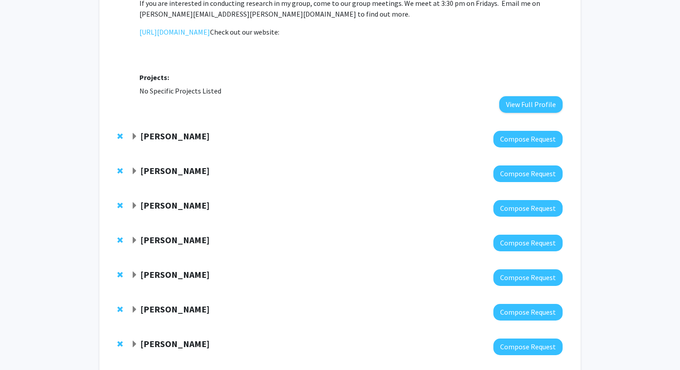
click at [177, 238] on strong "[PERSON_NAME]" at bounding box center [174, 239] width 69 height 11
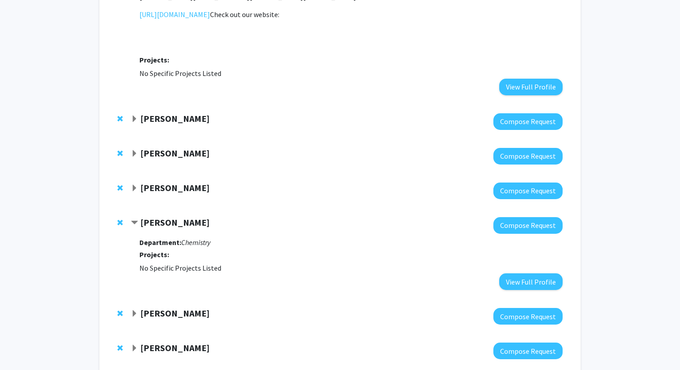
scroll to position [622, 0]
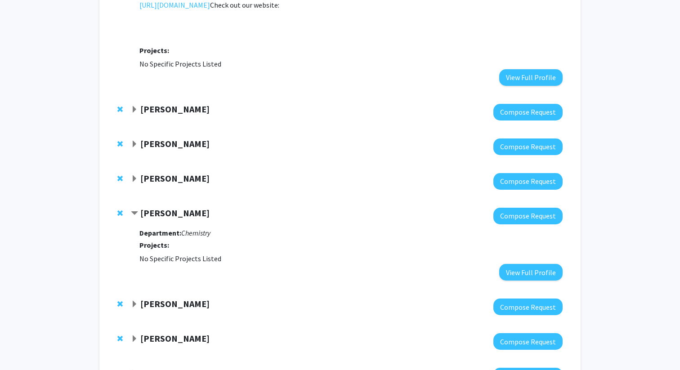
click at [175, 214] on strong "[PERSON_NAME]" at bounding box center [174, 212] width 69 height 11
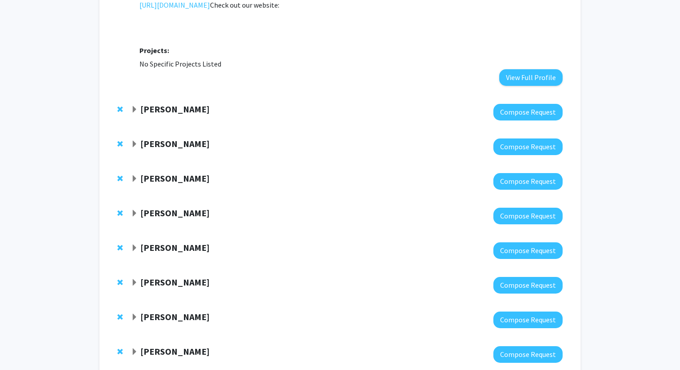
click at [179, 253] on strong "[PERSON_NAME]" at bounding box center [174, 247] width 69 height 11
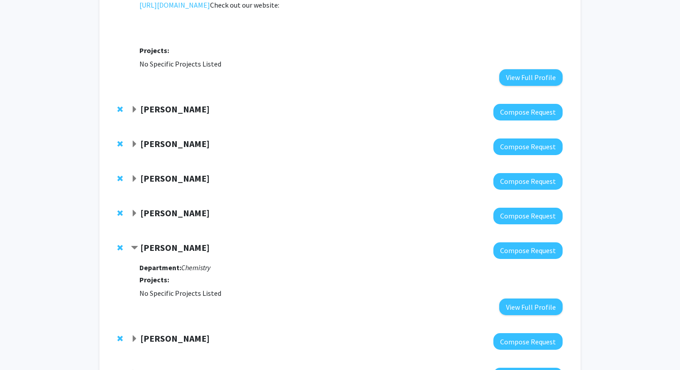
click at [179, 253] on strong "[PERSON_NAME]" at bounding box center [174, 247] width 69 height 11
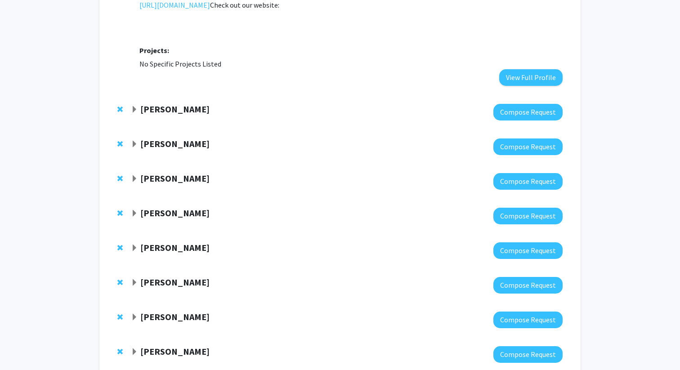
click at [184, 283] on strong "[PERSON_NAME]" at bounding box center [174, 282] width 69 height 11
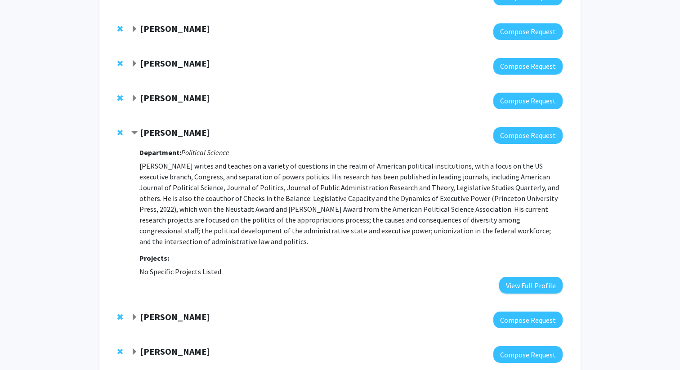
scroll to position [780, 0]
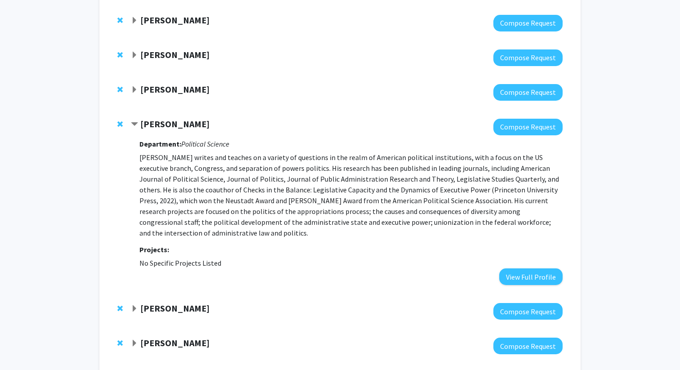
click at [177, 125] on strong "[PERSON_NAME]" at bounding box center [174, 123] width 69 height 11
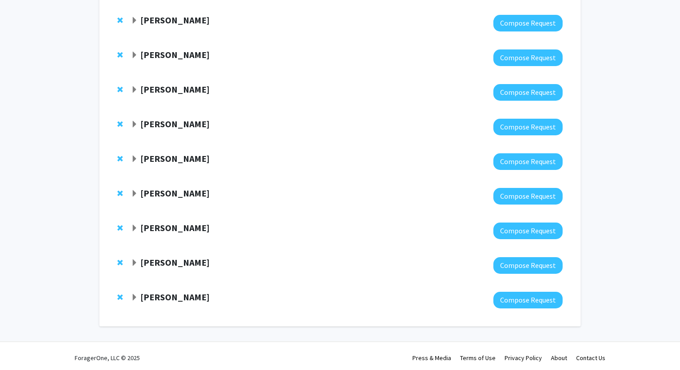
click at [162, 156] on strong "[PERSON_NAME]" at bounding box center [174, 158] width 69 height 11
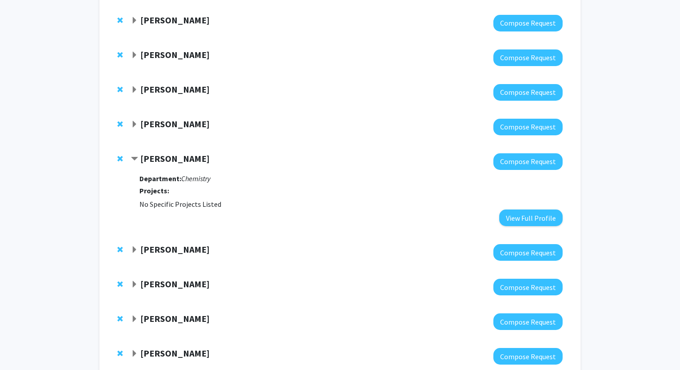
click at [162, 156] on strong "[PERSON_NAME]" at bounding box center [174, 158] width 69 height 11
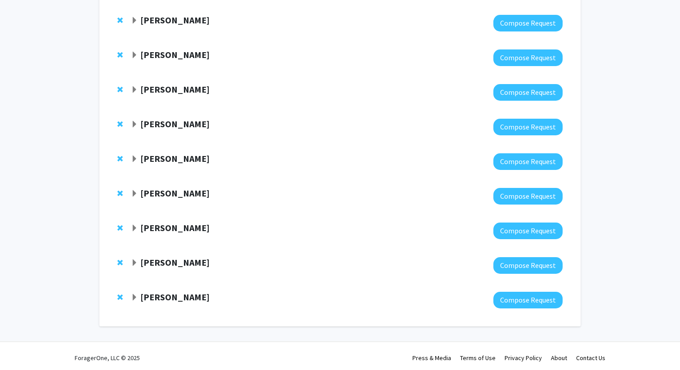
click at [165, 194] on strong "[PERSON_NAME]" at bounding box center [174, 193] width 69 height 11
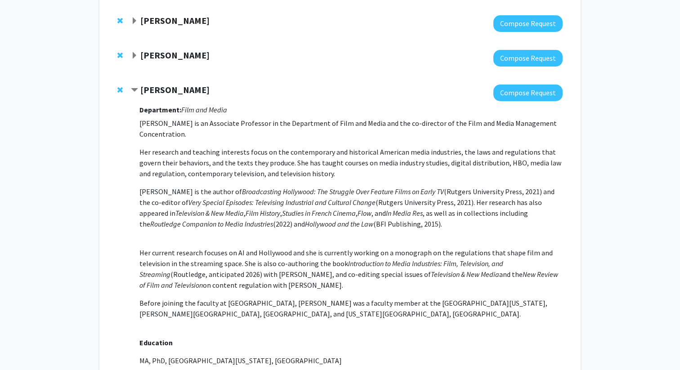
scroll to position [886, 0]
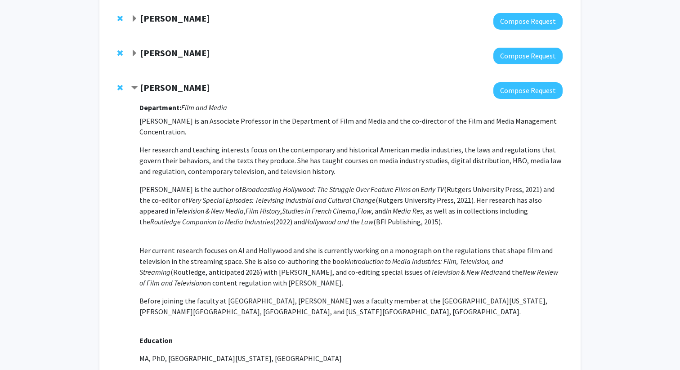
click at [167, 91] on strong "[PERSON_NAME]" at bounding box center [174, 87] width 69 height 11
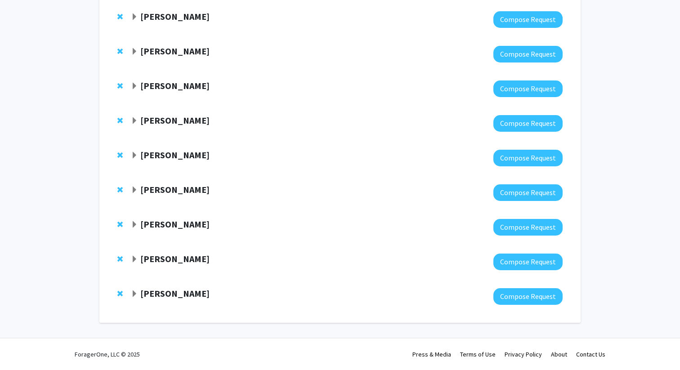
click at [161, 212] on div "[PERSON_NAME] Compose Request" at bounding box center [340, 227] width 464 height 35
click at [162, 230] on strong "[PERSON_NAME]" at bounding box center [174, 224] width 69 height 11
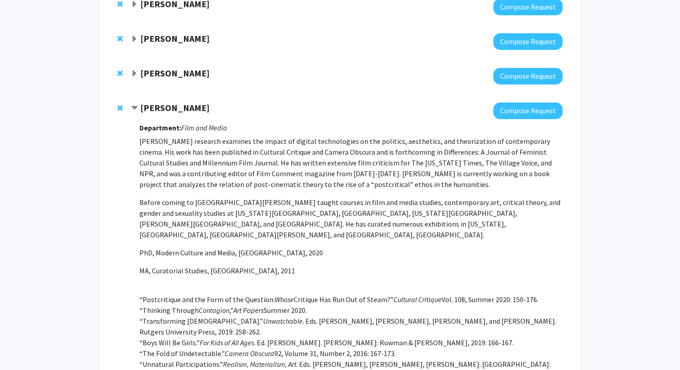
scroll to position [901, 0]
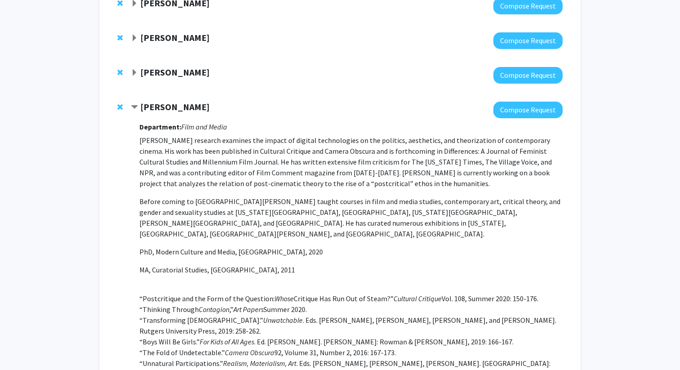
click at [168, 107] on strong "[PERSON_NAME]" at bounding box center [174, 106] width 69 height 11
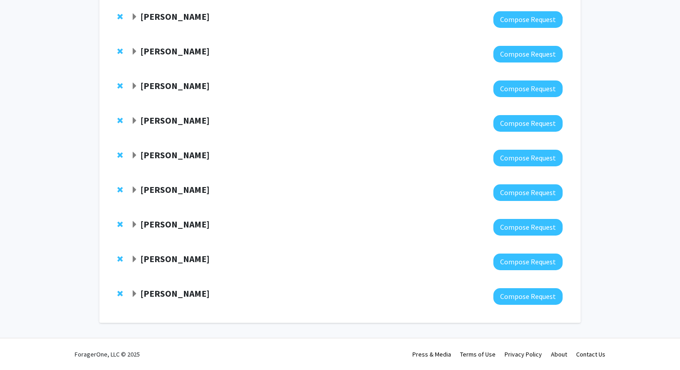
click at [167, 259] on strong "[PERSON_NAME]" at bounding box center [174, 258] width 69 height 11
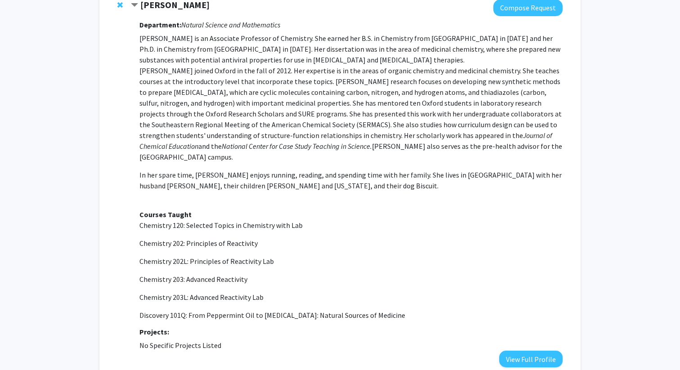
scroll to position [1032, 0]
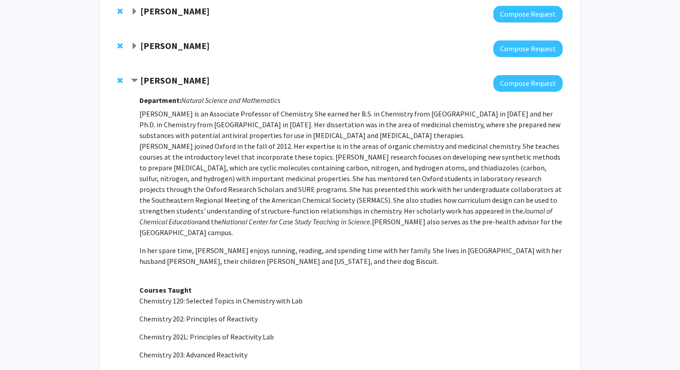
click at [185, 84] on strong "[PERSON_NAME]" at bounding box center [174, 80] width 69 height 11
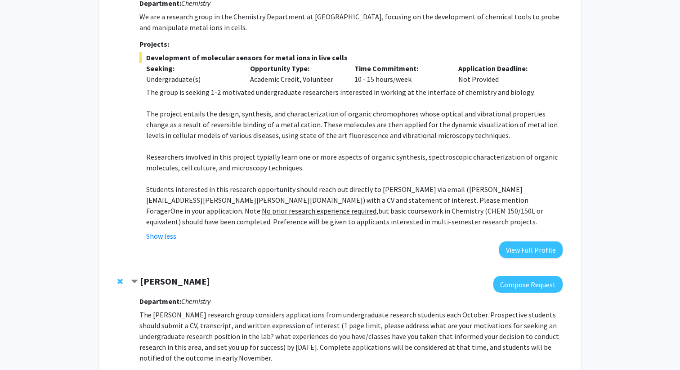
scroll to position [0, 0]
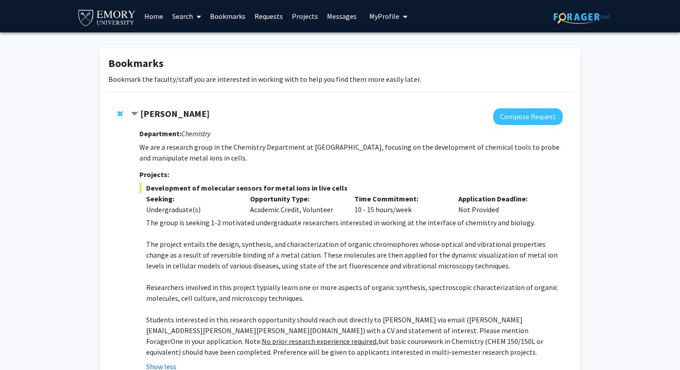
click at [174, 112] on strong "[PERSON_NAME]" at bounding box center [174, 113] width 69 height 11
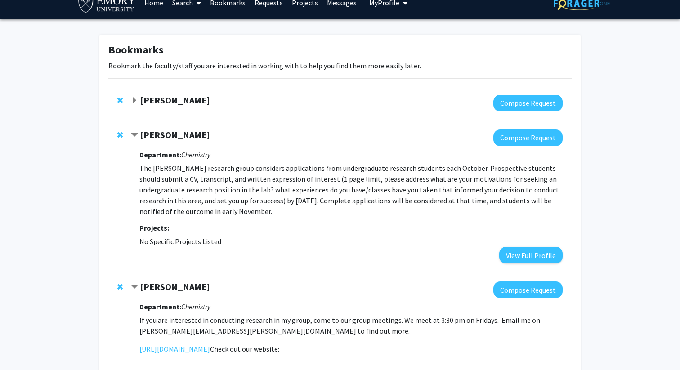
scroll to position [21, 0]
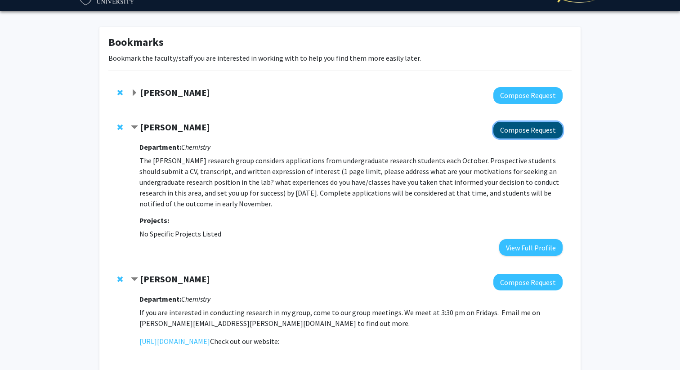
click at [506, 127] on button "Compose Request" at bounding box center [528, 130] width 69 height 17
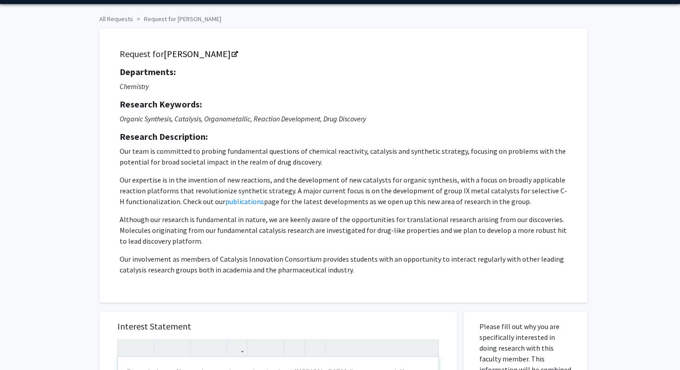
scroll to position [24, 0]
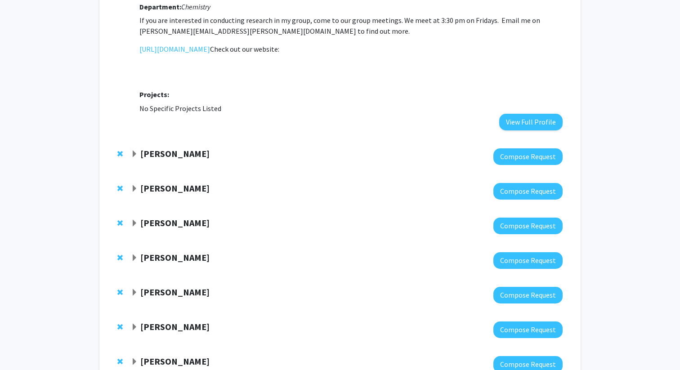
scroll to position [319, 0]
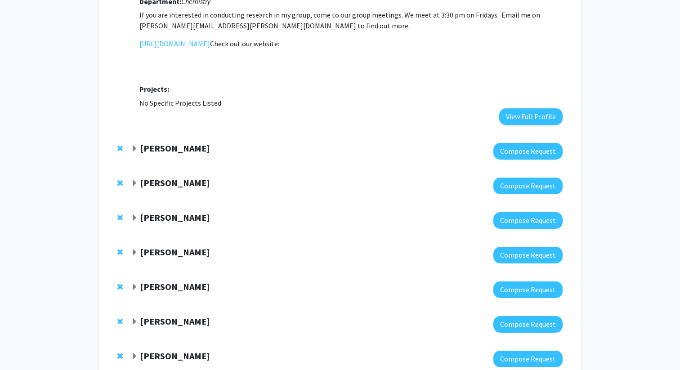
click at [150, 179] on strong "[PERSON_NAME]" at bounding box center [174, 182] width 69 height 11
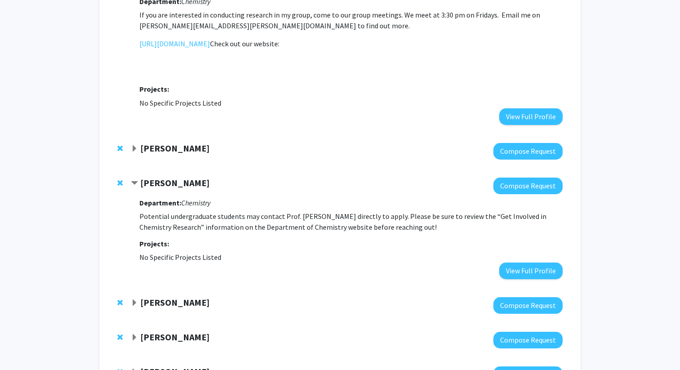
click at [150, 180] on strong "[PERSON_NAME]" at bounding box center [174, 182] width 69 height 11
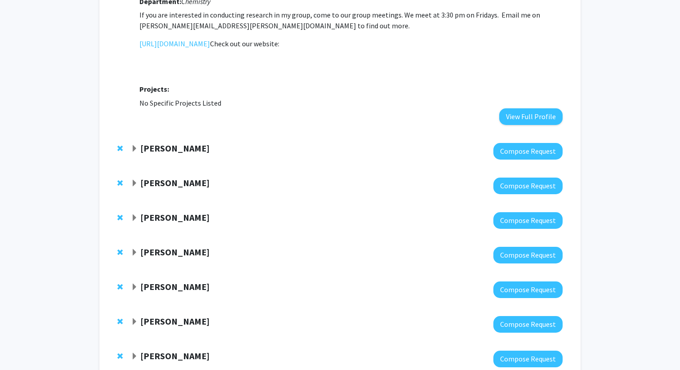
click at [164, 210] on div "[PERSON_NAME] Compose Request" at bounding box center [340, 220] width 464 height 35
click at [166, 212] on strong "[PERSON_NAME]" at bounding box center [174, 217] width 69 height 11
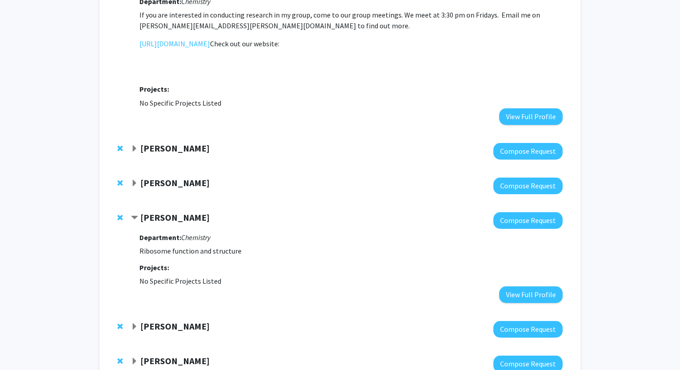
click at [165, 212] on strong "[PERSON_NAME]" at bounding box center [174, 217] width 69 height 11
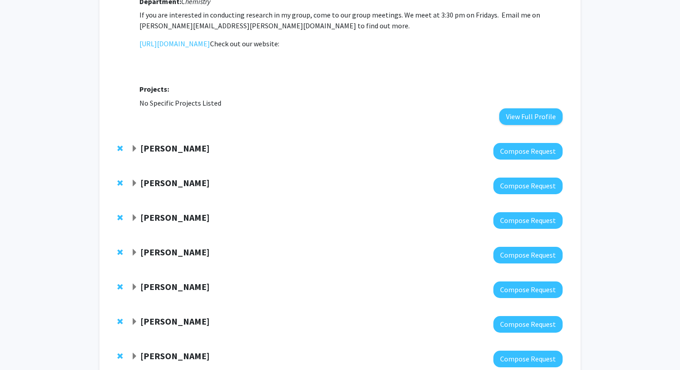
click at [171, 258] on div "[PERSON_NAME]" at bounding box center [228, 252] width 194 height 11
click at [169, 251] on strong "[PERSON_NAME]" at bounding box center [174, 252] width 69 height 11
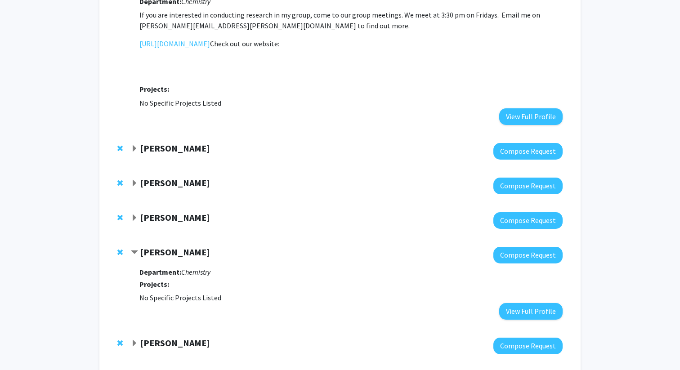
click at [170, 251] on strong "[PERSON_NAME]" at bounding box center [174, 252] width 69 height 11
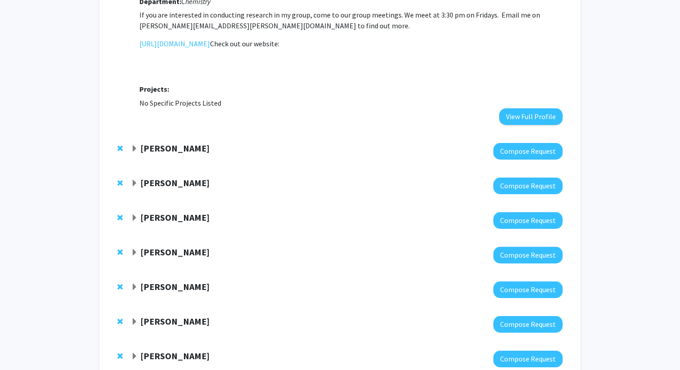
scroll to position [302, 0]
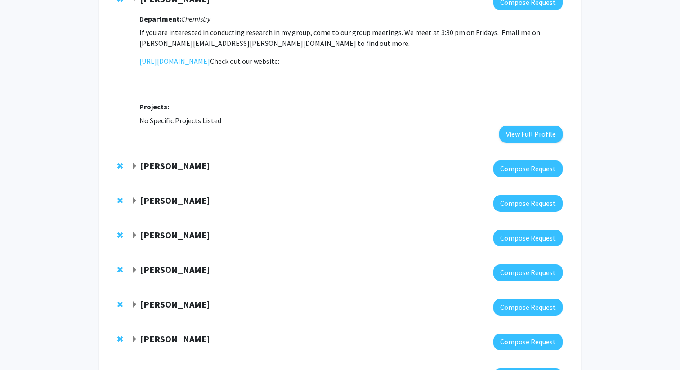
click at [166, 170] on strong "[PERSON_NAME]" at bounding box center [174, 165] width 69 height 11
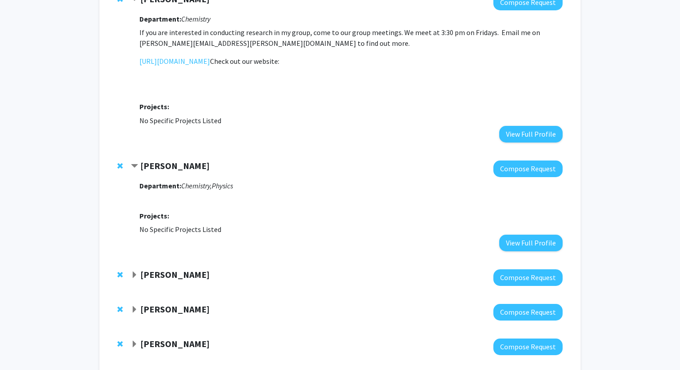
click at [166, 170] on strong "[PERSON_NAME]" at bounding box center [174, 165] width 69 height 11
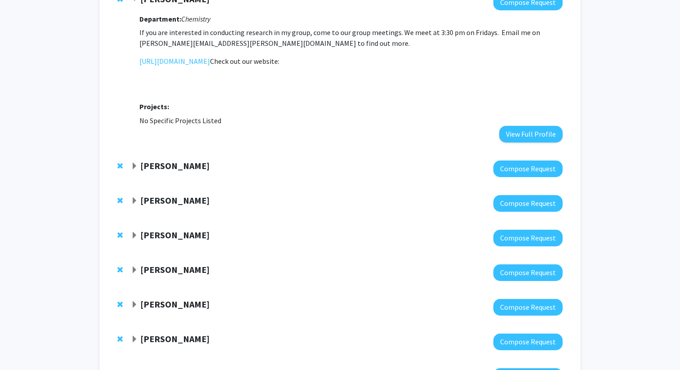
click at [167, 199] on strong "[PERSON_NAME]" at bounding box center [174, 200] width 69 height 11
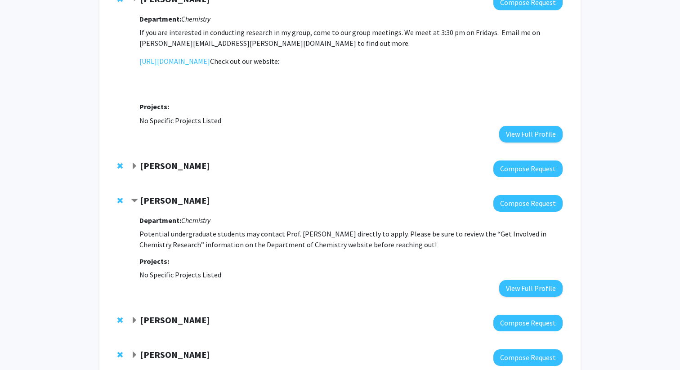
click at [167, 199] on strong "[PERSON_NAME]" at bounding box center [174, 200] width 69 height 11
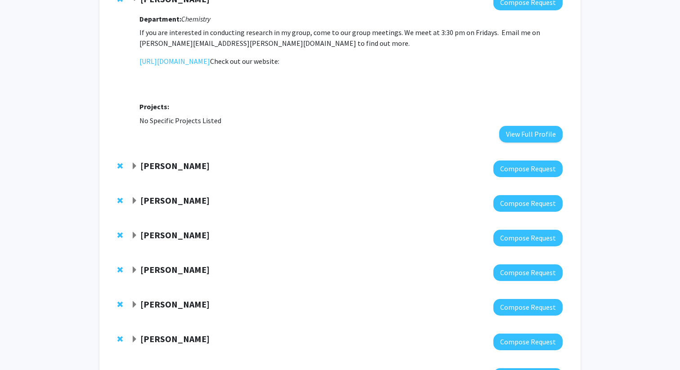
click at [167, 199] on strong "[PERSON_NAME]" at bounding box center [174, 200] width 69 height 11
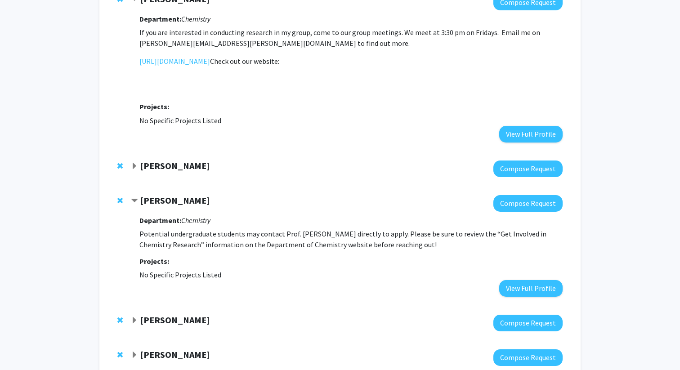
click at [171, 168] on strong "[PERSON_NAME]" at bounding box center [174, 165] width 69 height 11
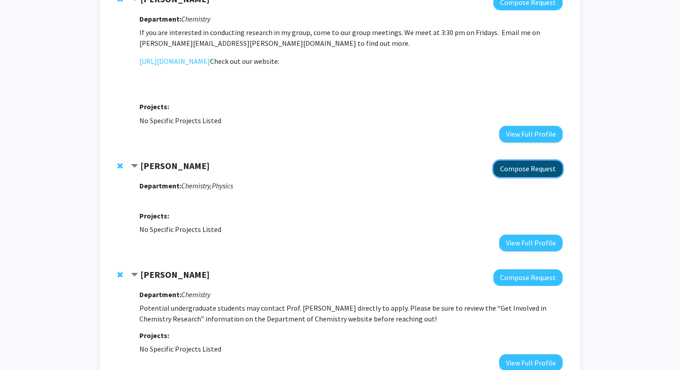
click at [541, 169] on button "Compose Request" at bounding box center [528, 169] width 69 height 17
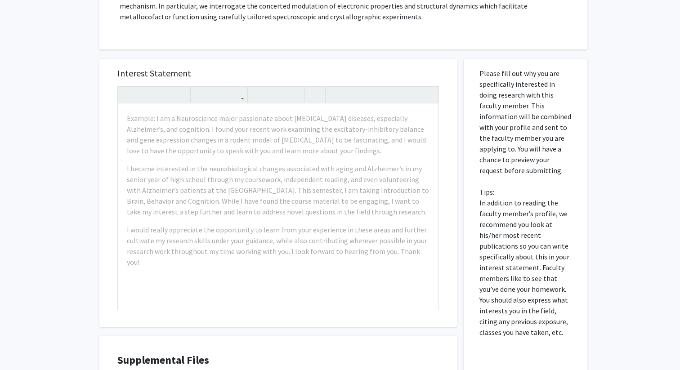
scroll to position [340, 0]
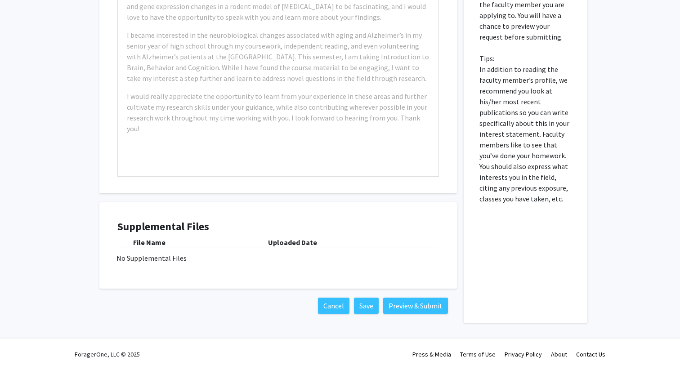
scroll to position [302, 0]
